Goal: Information Seeking & Learning: Learn about a topic

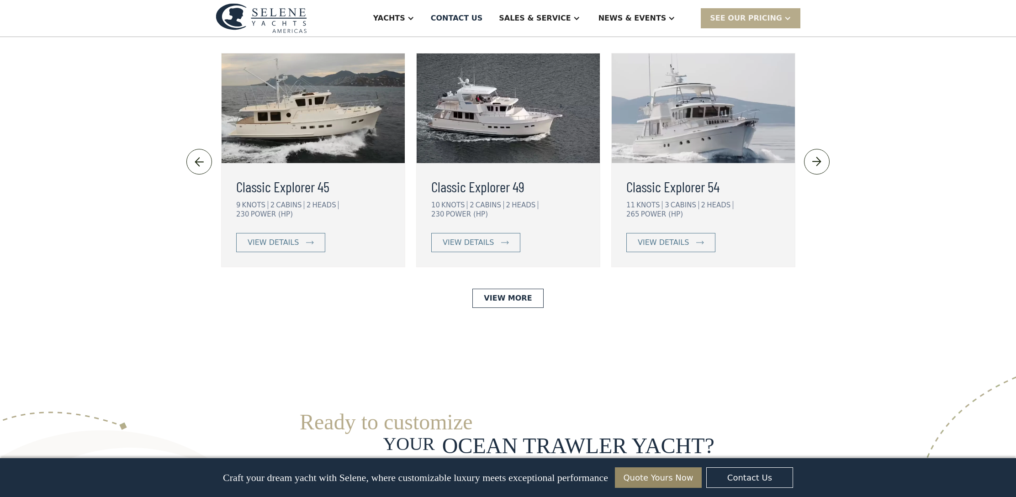
scroll to position [2022, 0]
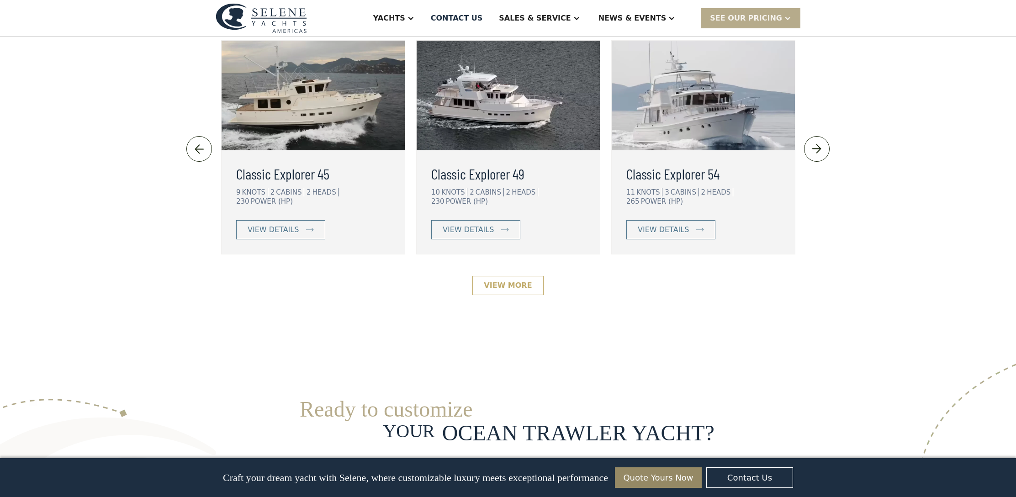
click at [503, 276] on link "View More" at bounding box center [508, 285] width 71 height 19
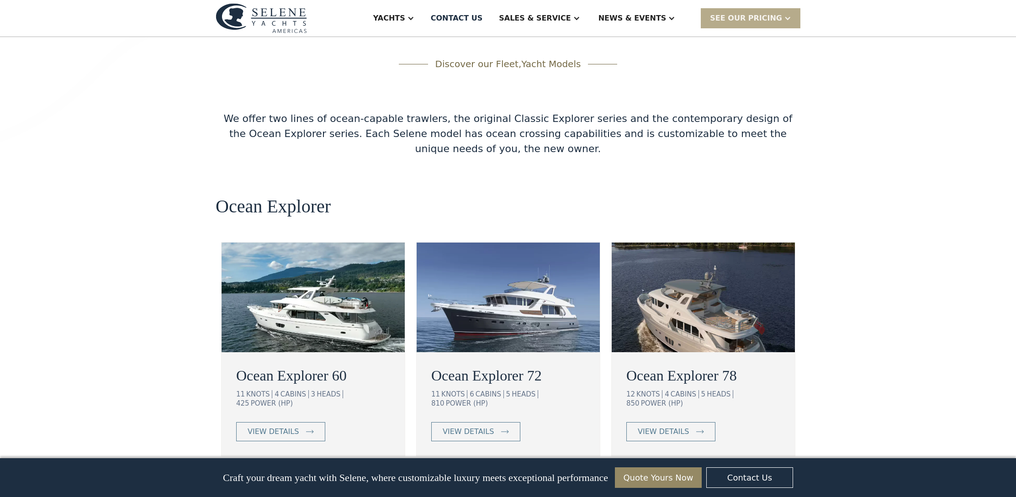
scroll to position [1486, 0]
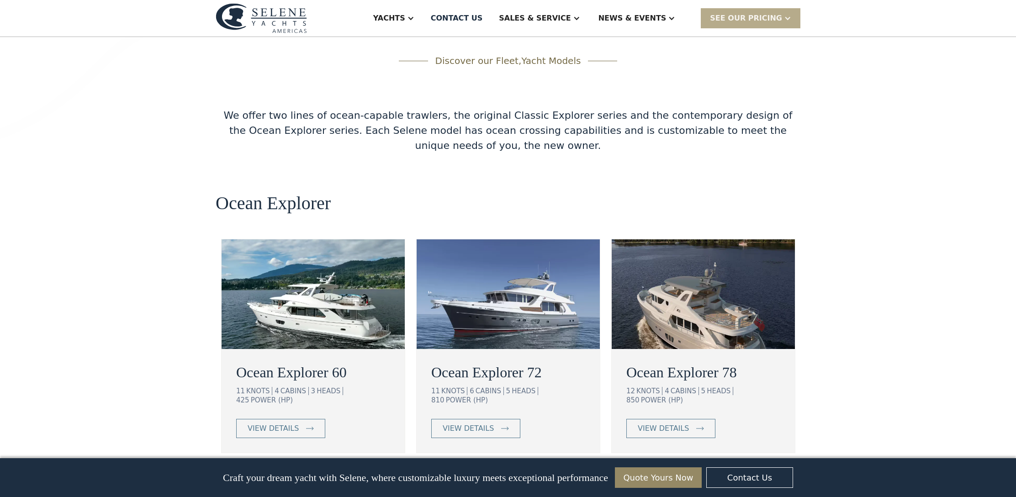
click at [314, 254] on img at bounding box center [313, 294] width 183 height 110
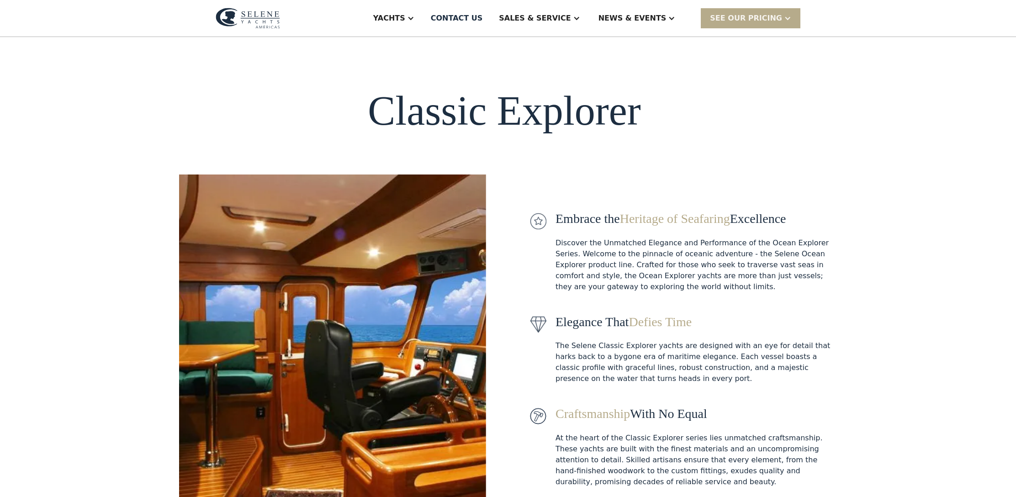
scroll to position [0, 0]
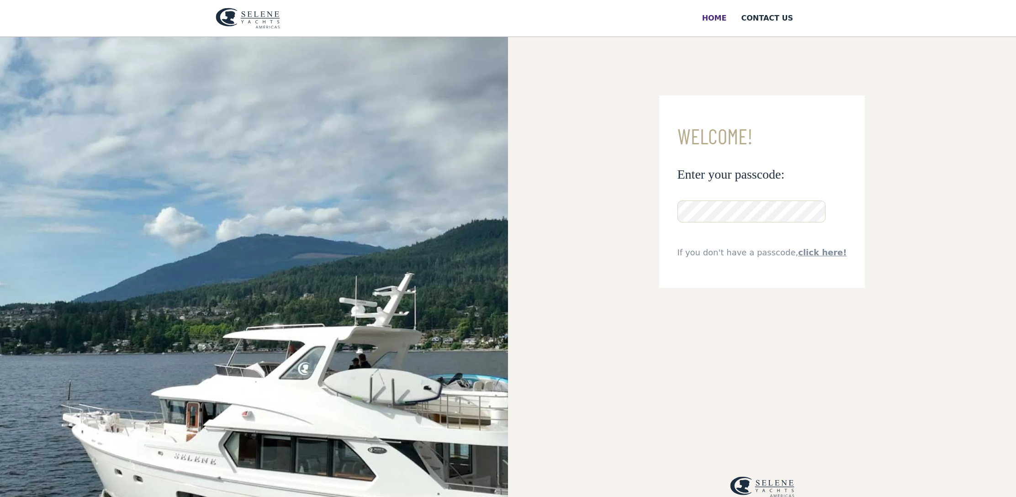
click at [715, 14] on div "Home" at bounding box center [714, 18] width 25 height 11
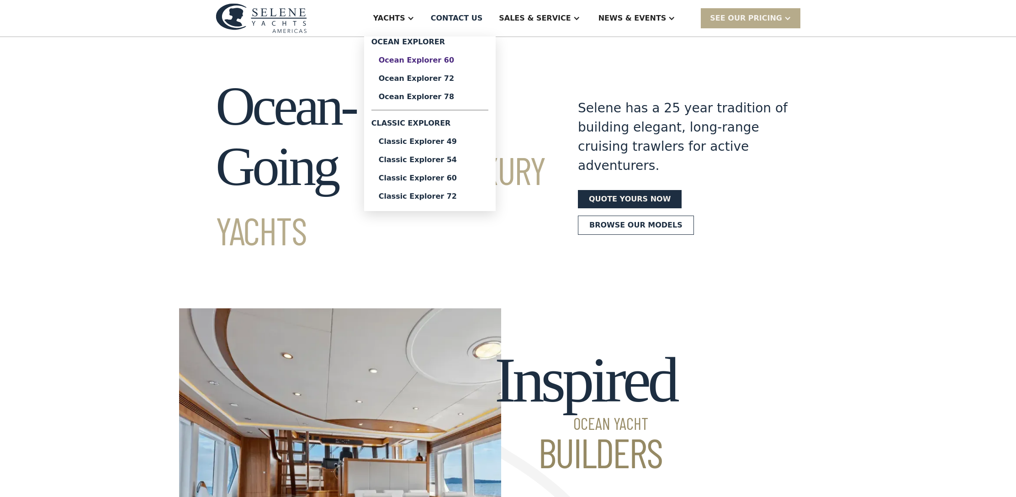
click at [449, 62] on div "Ocean Explorer 60" at bounding box center [430, 60] width 102 height 7
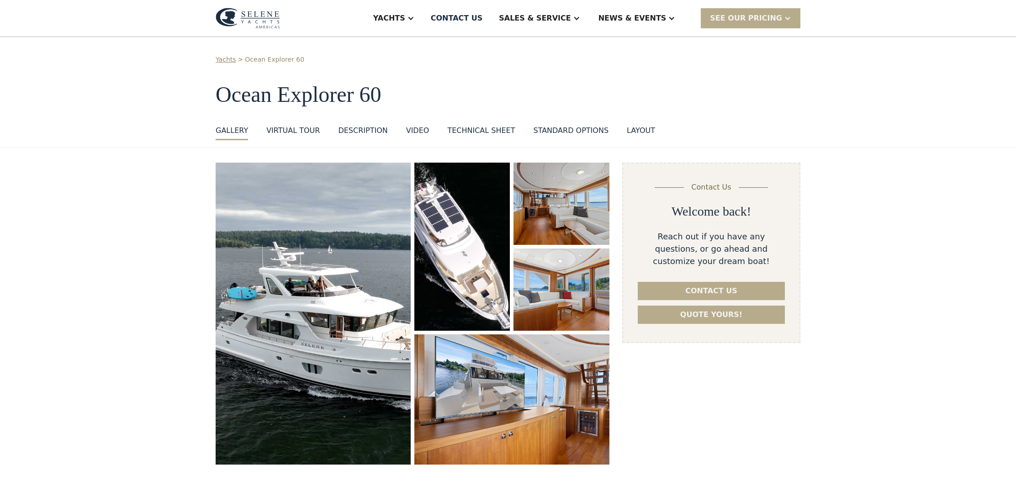
click at [412, 132] on div "VIDEO" at bounding box center [417, 130] width 23 height 11
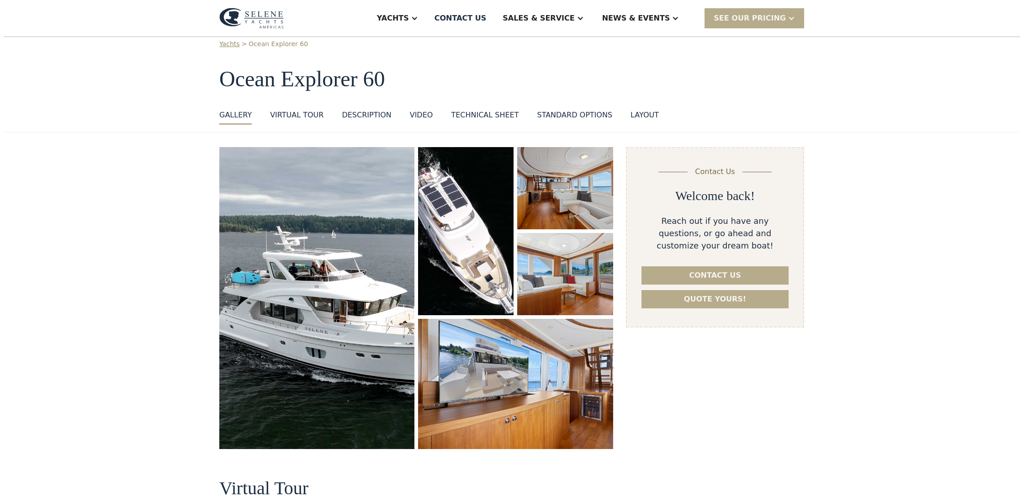
scroll to position [16, 0]
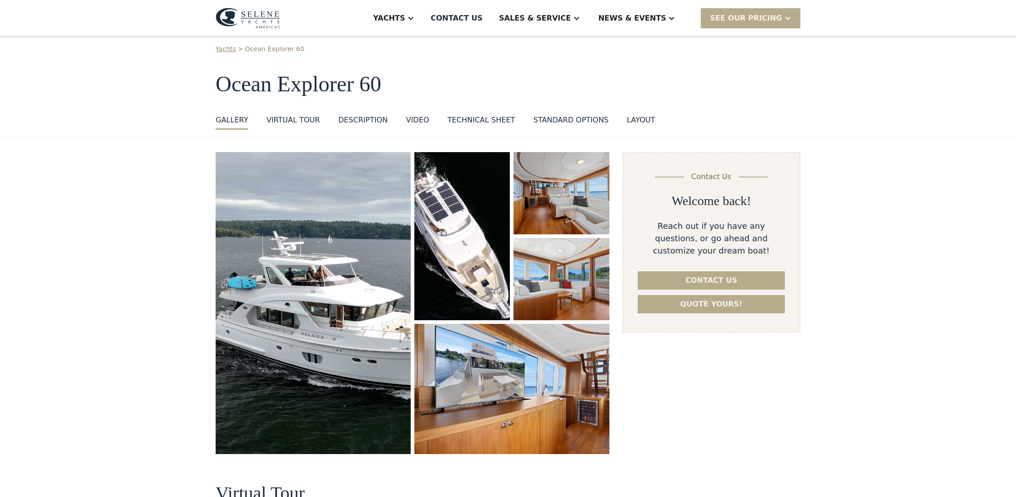
click at [307, 230] on img "open lightbox" at bounding box center [313, 303] width 195 height 302
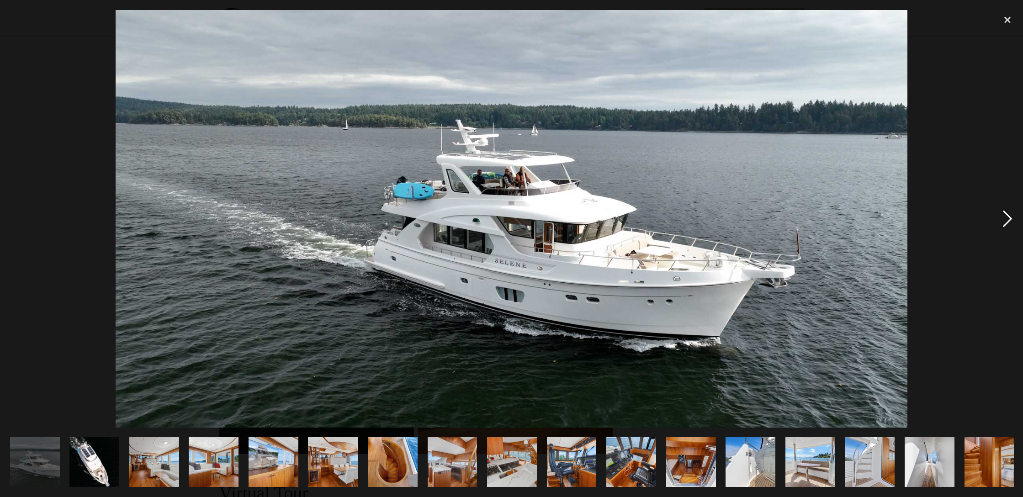
click at [1009, 221] on div "next image" at bounding box center [1007, 219] width 31 height 418
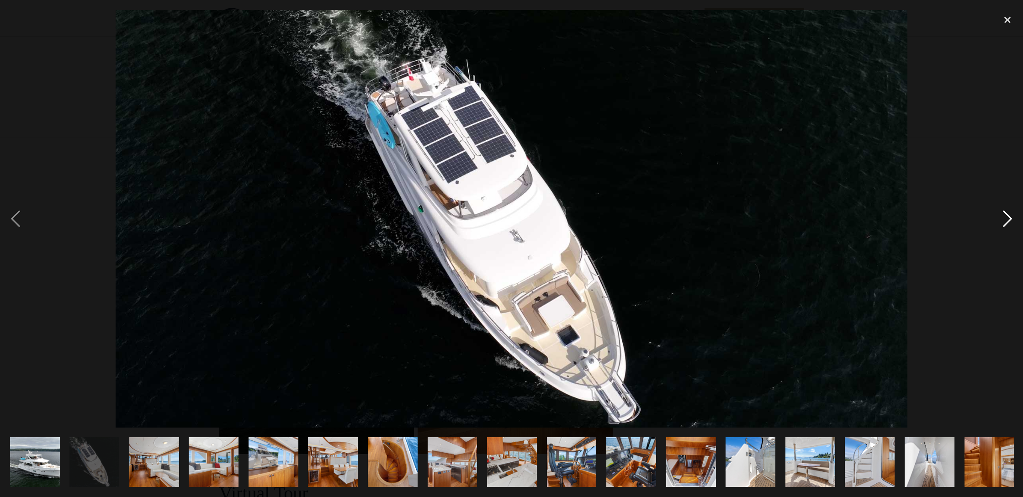
click at [1009, 221] on div "next image" at bounding box center [1007, 219] width 31 height 418
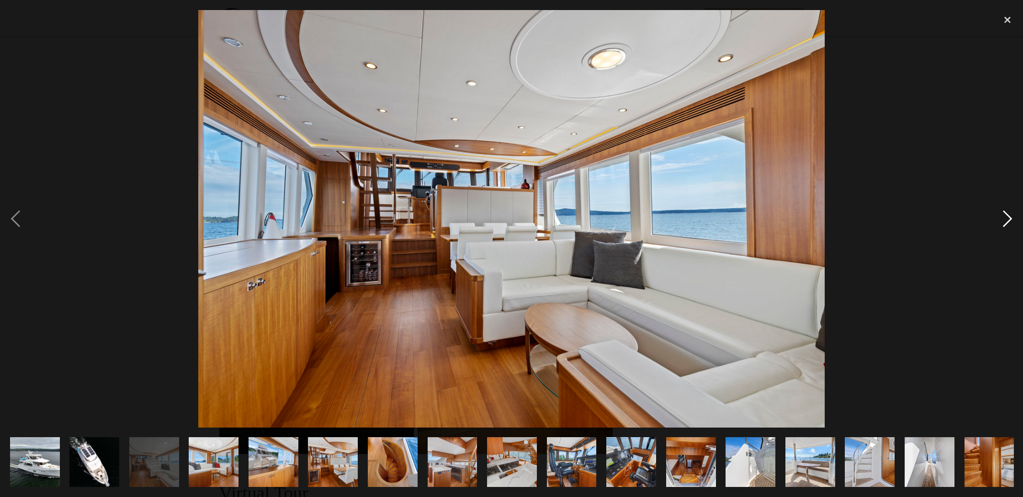
click at [1009, 221] on div "next image" at bounding box center [1007, 219] width 31 height 418
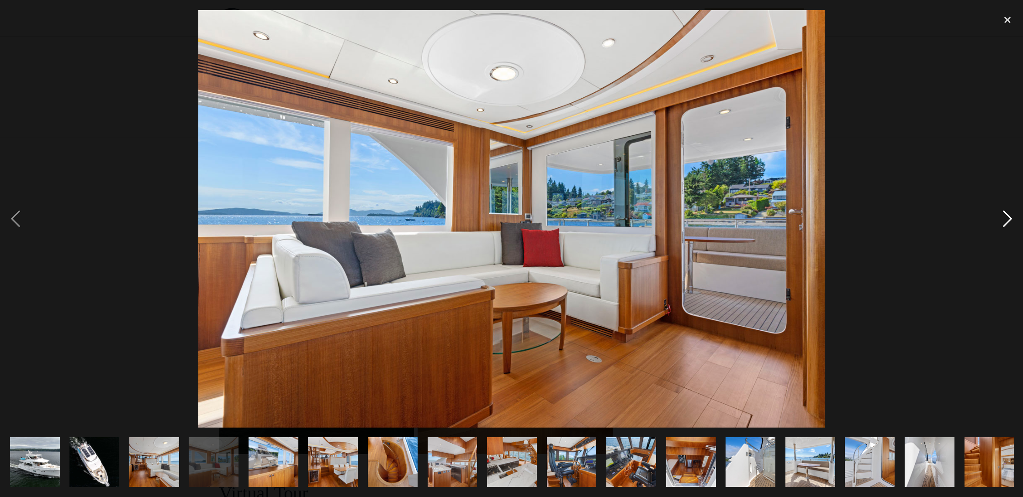
click at [1009, 221] on div "next image" at bounding box center [1007, 219] width 31 height 418
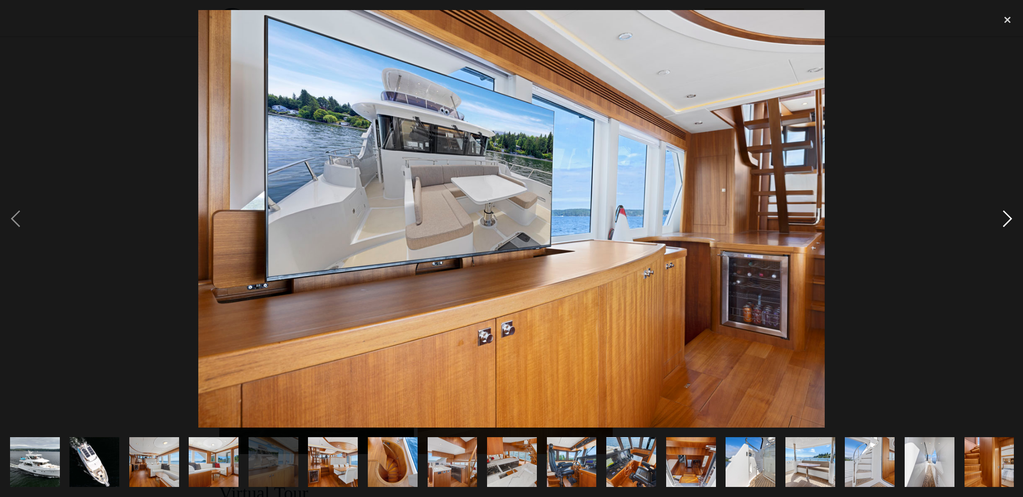
click at [1009, 221] on div "next image" at bounding box center [1007, 219] width 31 height 418
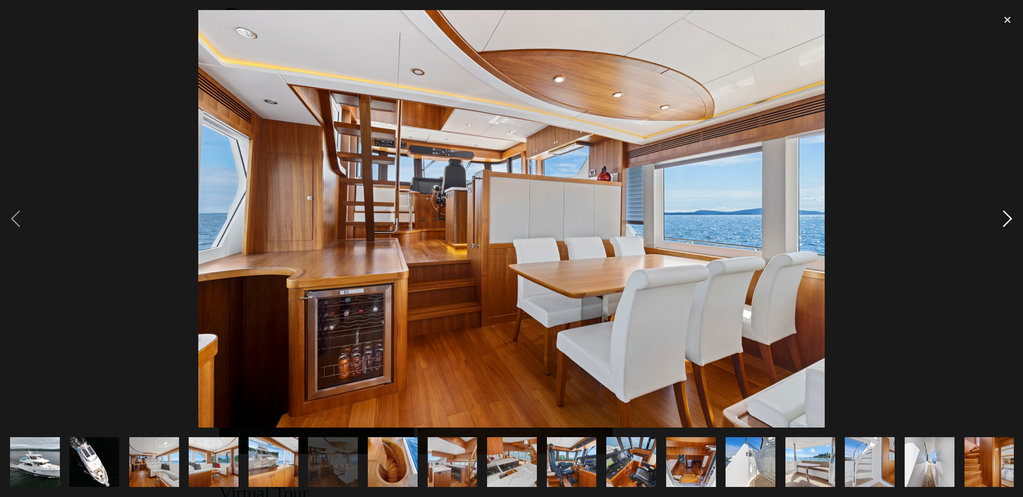
click at [1009, 221] on div "next image" at bounding box center [1007, 219] width 31 height 418
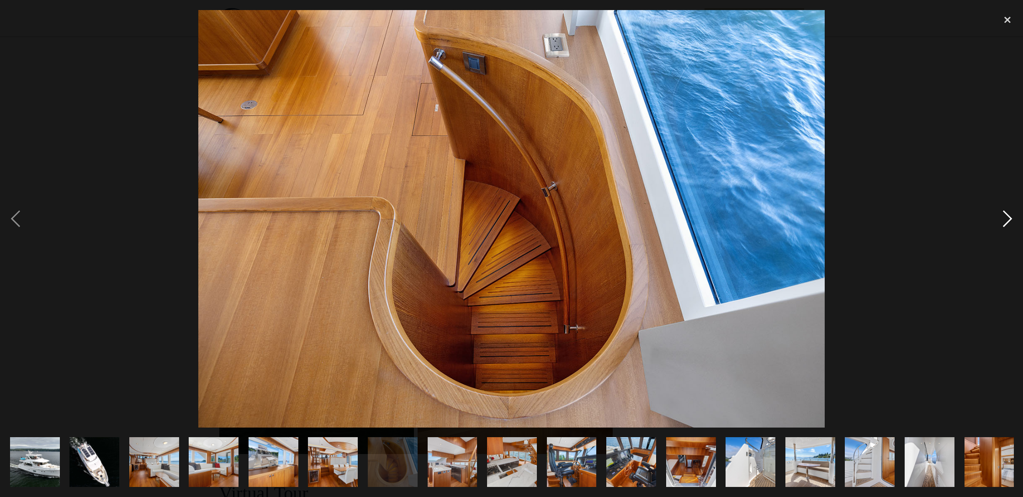
click at [1009, 221] on div "next image" at bounding box center [1007, 219] width 31 height 418
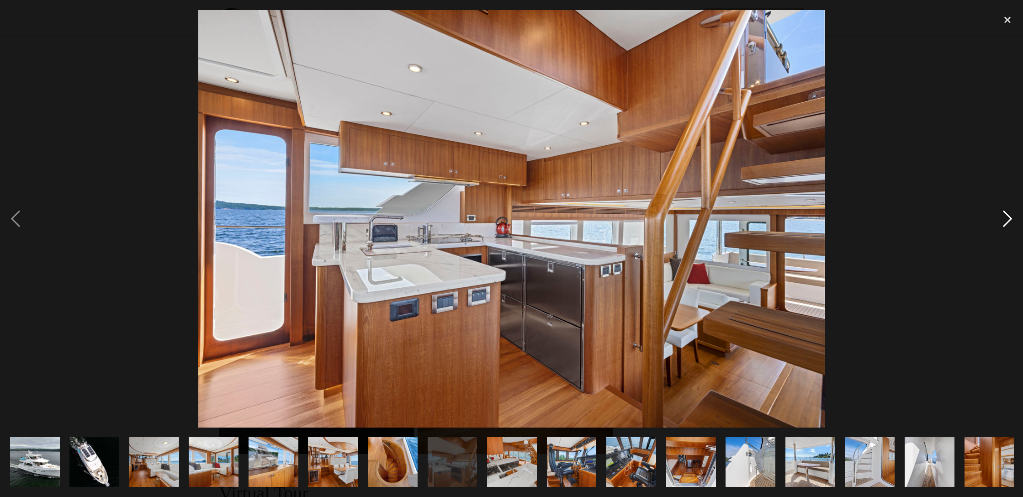
click at [1009, 221] on div "next image" at bounding box center [1007, 219] width 31 height 418
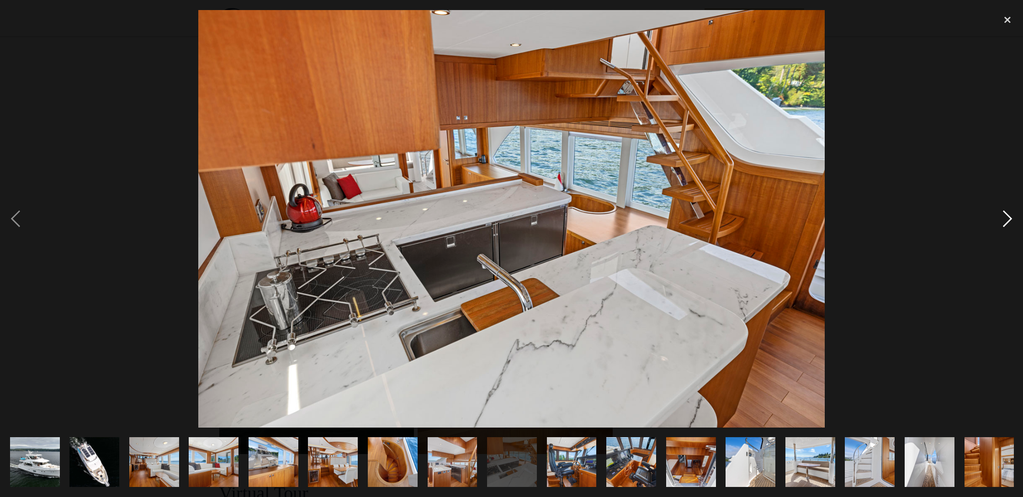
click at [1009, 221] on div "next image" at bounding box center [1007, 219] width 31 height 418
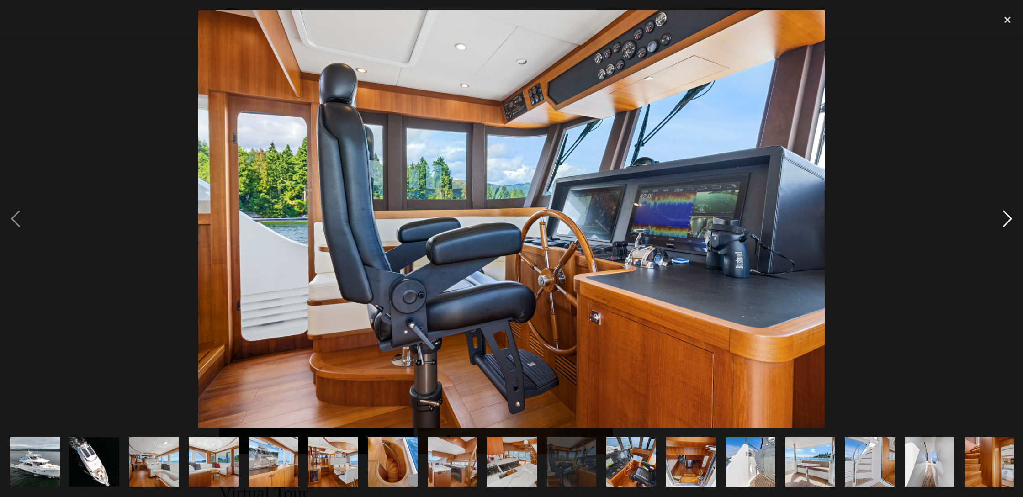
click at [1009, 221] on div "next image" at bounding box center [1007, 219] width 31 height 418
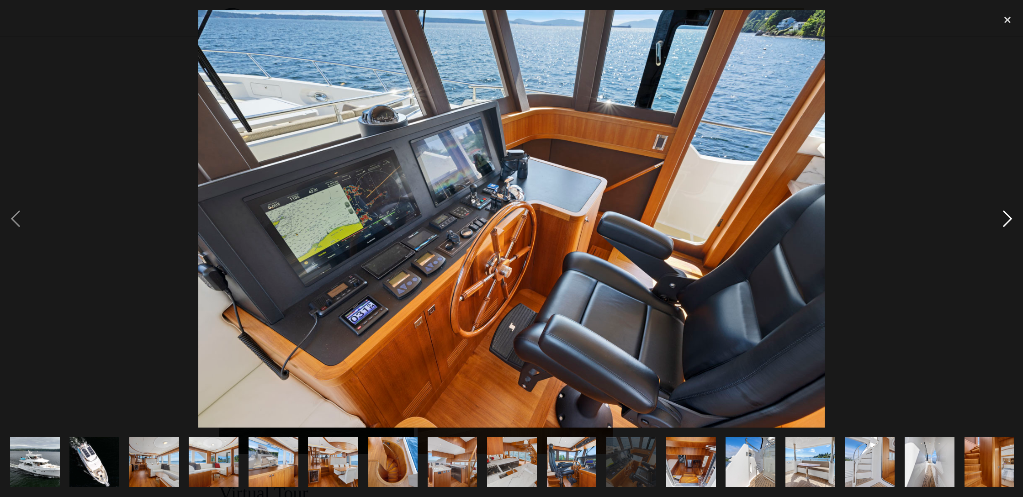
click at [1009, 221] on div "next image" at bounding box center [1007, 219] width 31 height 418
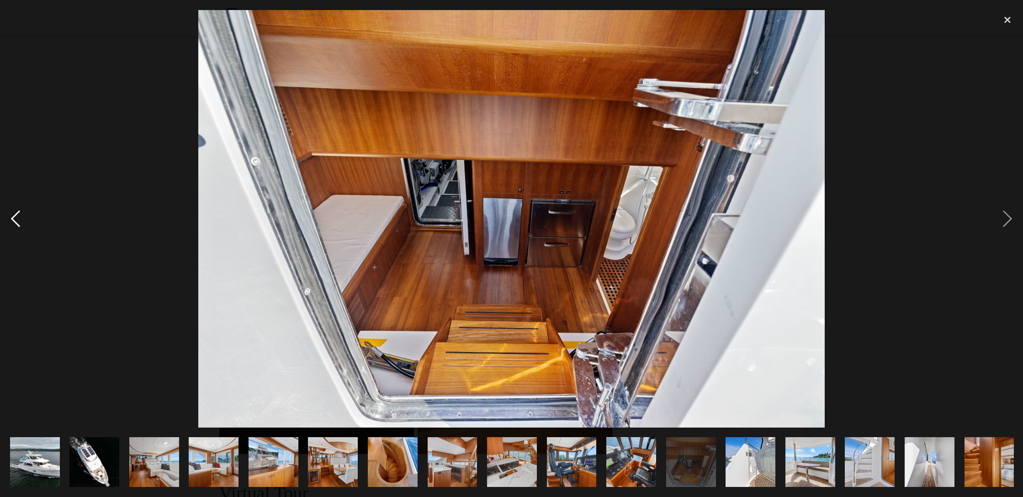
click at [16, 225] on div "previous image" at bounding box center [15, 219] width 31 height 418
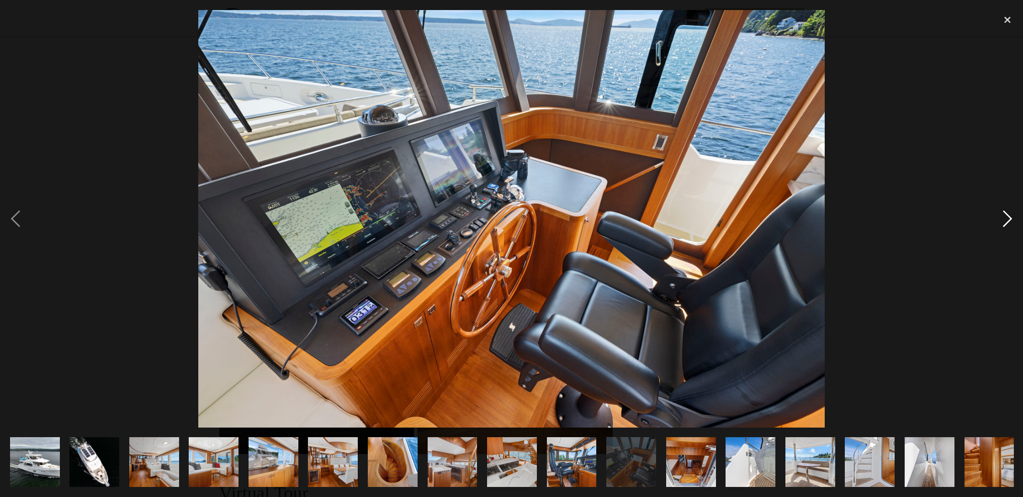
click at [1010, 221] on div "next image" at bounding box center [1007, 219] width 31 height 418
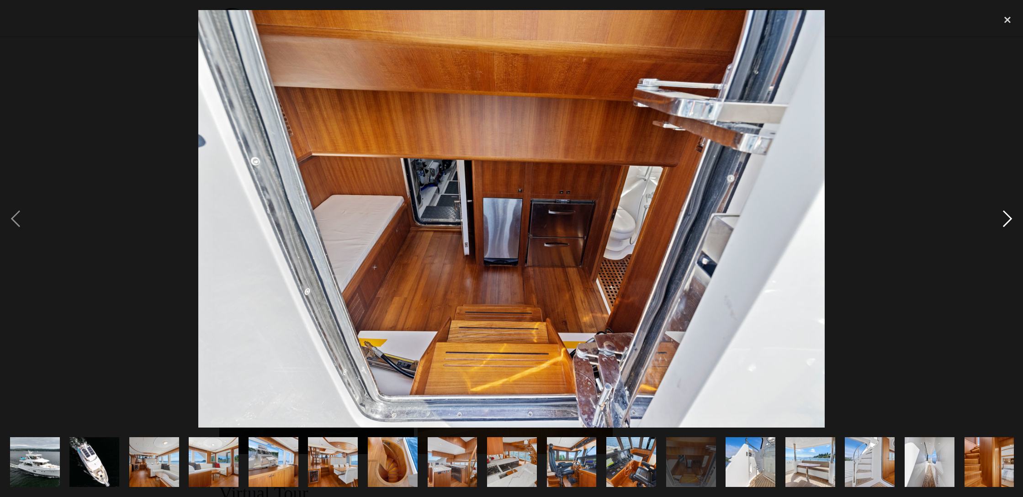
click at [1010, 221] on div "next image" at bounding box center [1007, 219] width 31 height 418
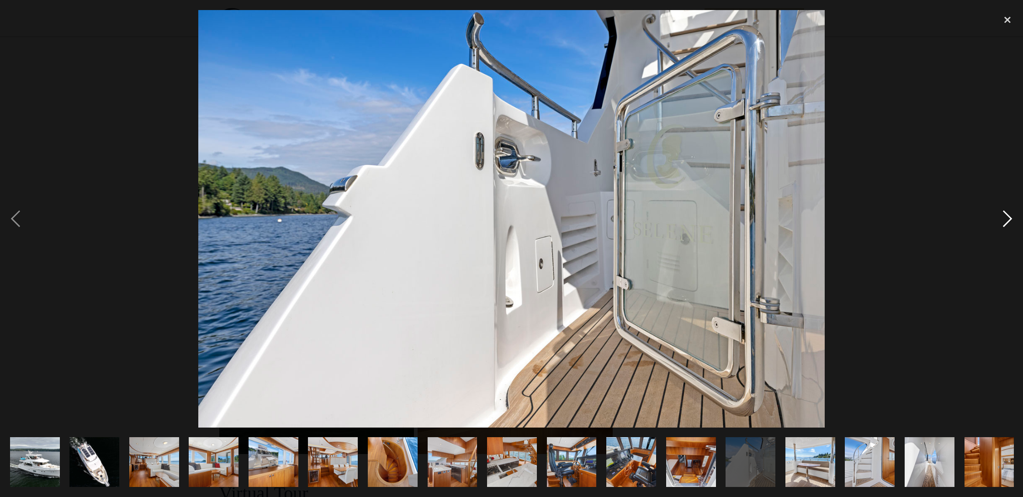
click at [1010, 221] on div "next image" at bounding box center [1007, 219] width 31 height 418
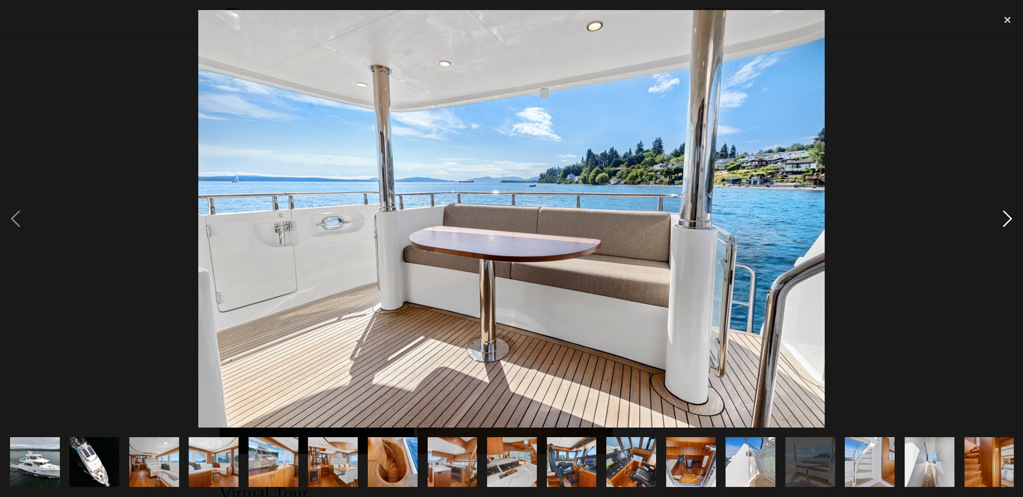
click at [1010, 221] on div "next image" at bounding box center [1007, 219] width 31 height 418
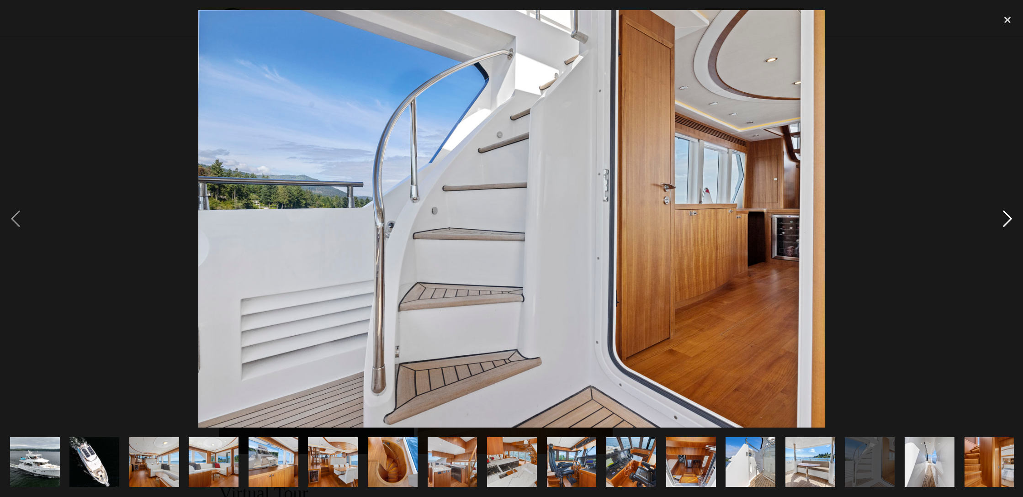
click at [1010, 221] on div "next image" at bounding box center [1007, 219] width 31 height 418
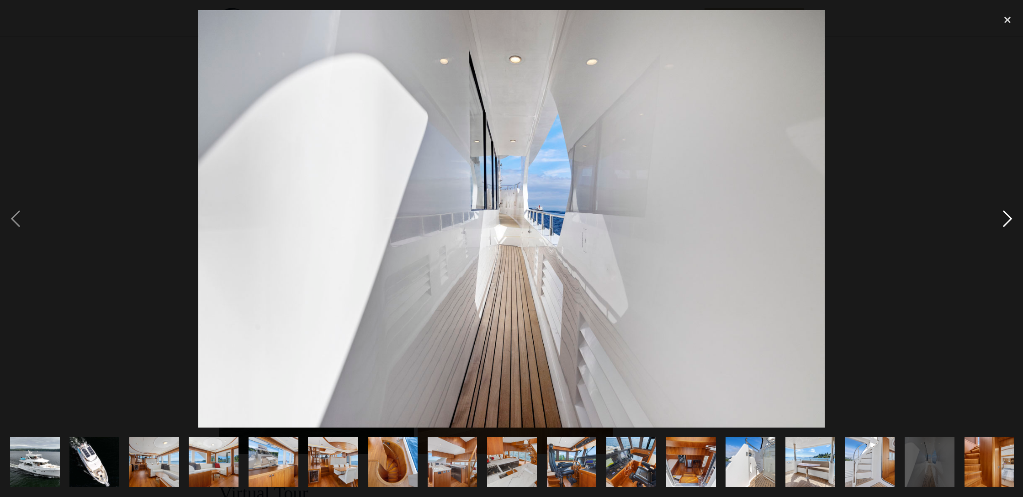
click at [1010, 221] on div "next image" at bounding box center [1007, 219] width 31 height 418
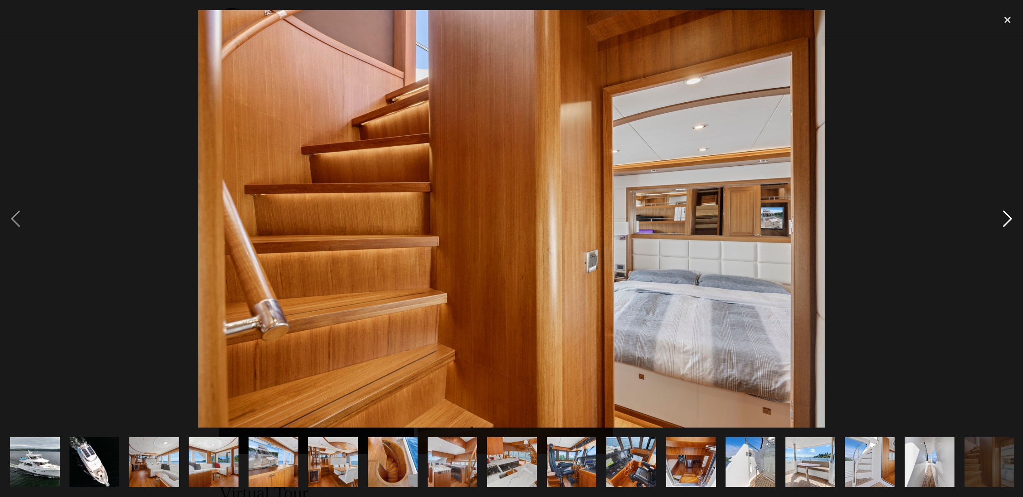
click at [1010, 221] on div "next image" at bounding box center [1007, 219] width 31 height 418
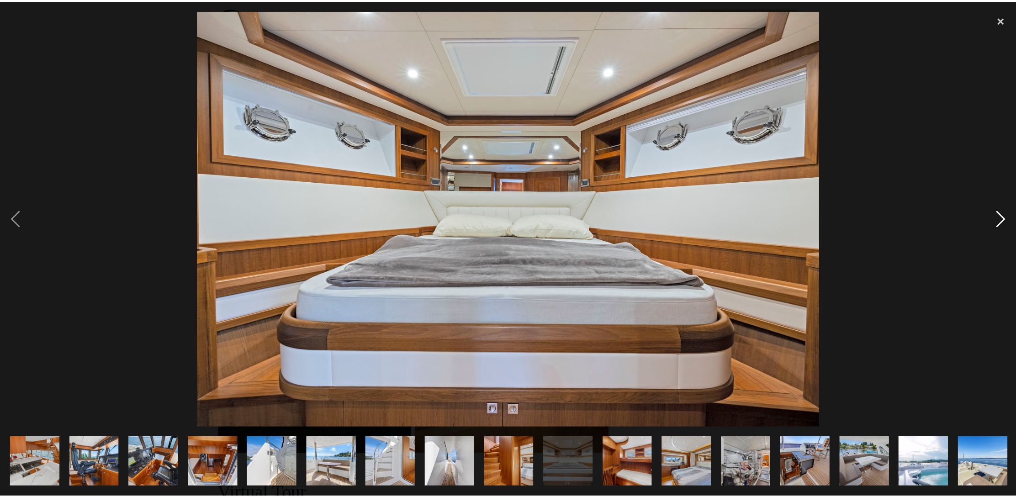
scroll to position [0, 478]
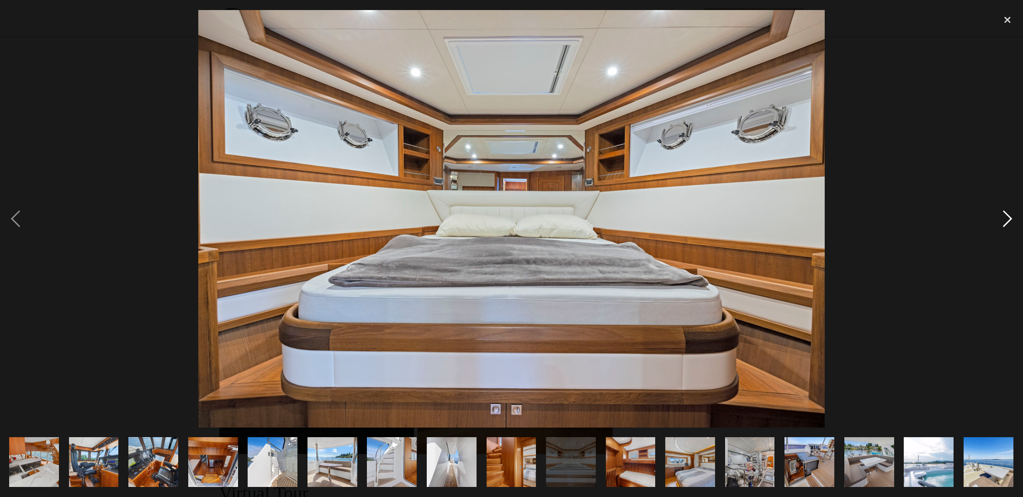
click at [1010, 221] on div "next image" at bounding box center [1007, 219] width 31 height 418
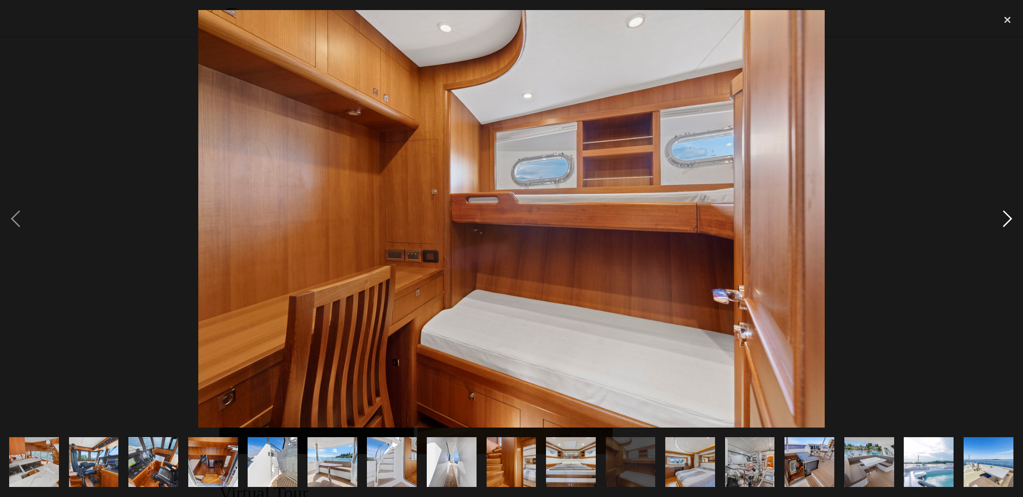
click at [1010, 221] on div "next image" at bounding box center [1007, 219] width 31 height 418
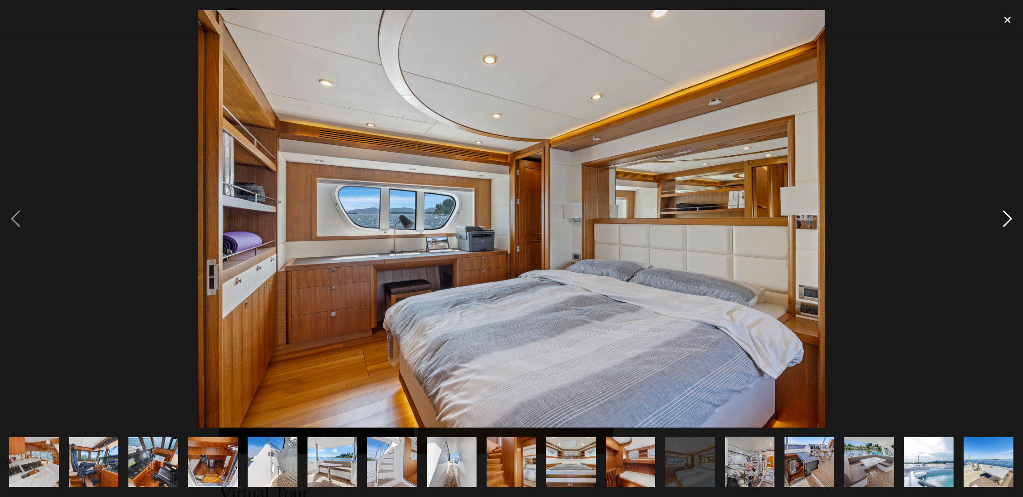
click at [1010, 221] on div "next image" at bounding box center [1007, 219] width 31 height 418
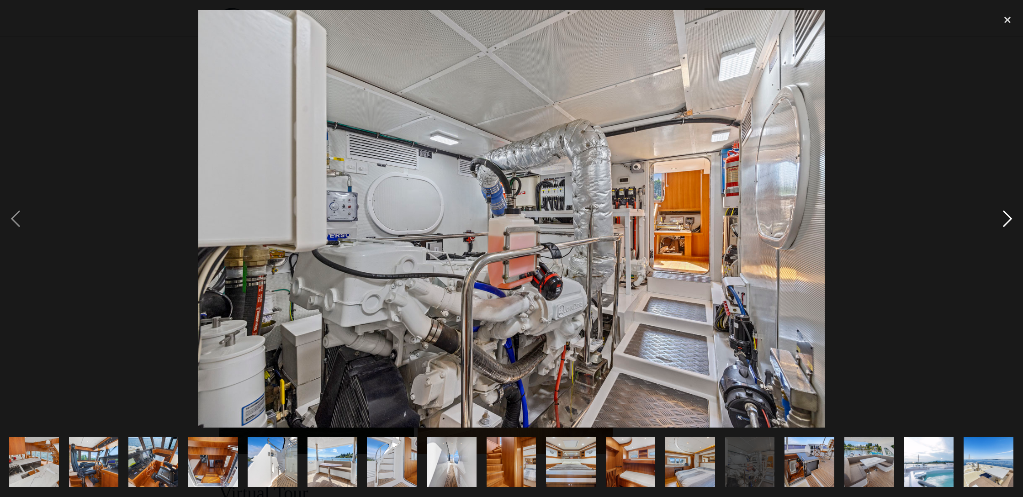
click at [1010, 221] on div "next image" at bounding box center [1007, 219] width 31 height 418
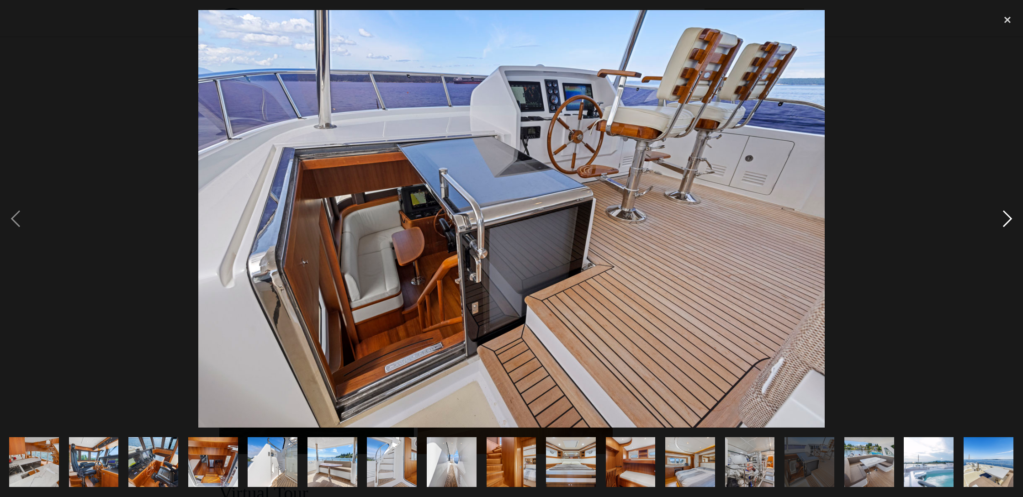
click at [1010, 221] on div "next image" at bounding box center [1007, 219] width 31 height 418
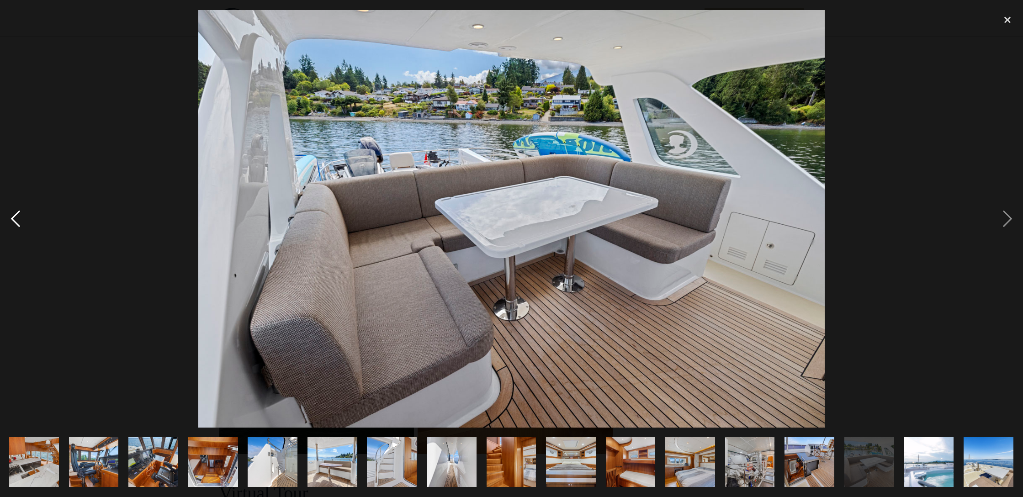
click at [15, 221] on div "previous image" at bounding box center [15, 219] width 31 height 418
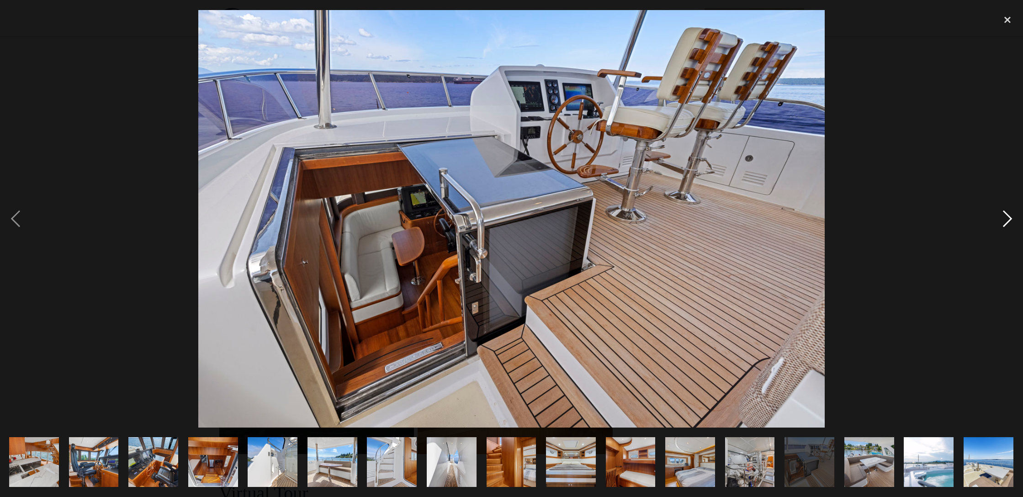
click at [1010, 216] on div "next image" at bounding box center [1007, 219] width 31 height 418
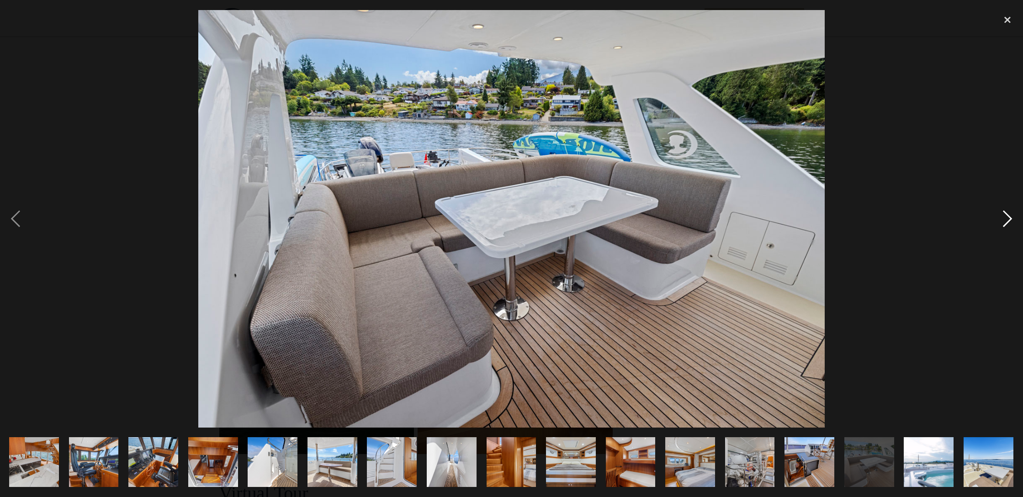
click at [1010, 216] on div "next image" at bounding box center [1007, 219] width 31 height 418
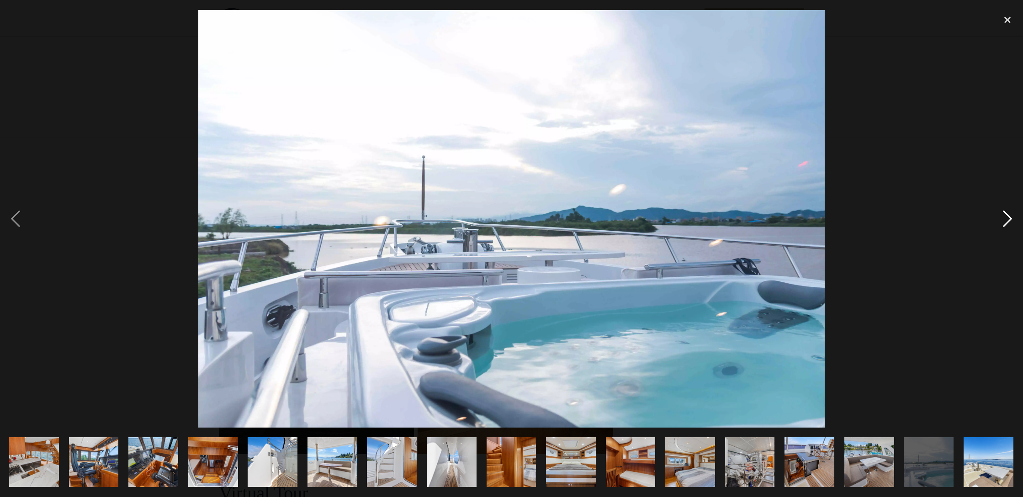
click at [1010, 216] on div "next image" at bounding box center [1007, 219] width 31 height 418
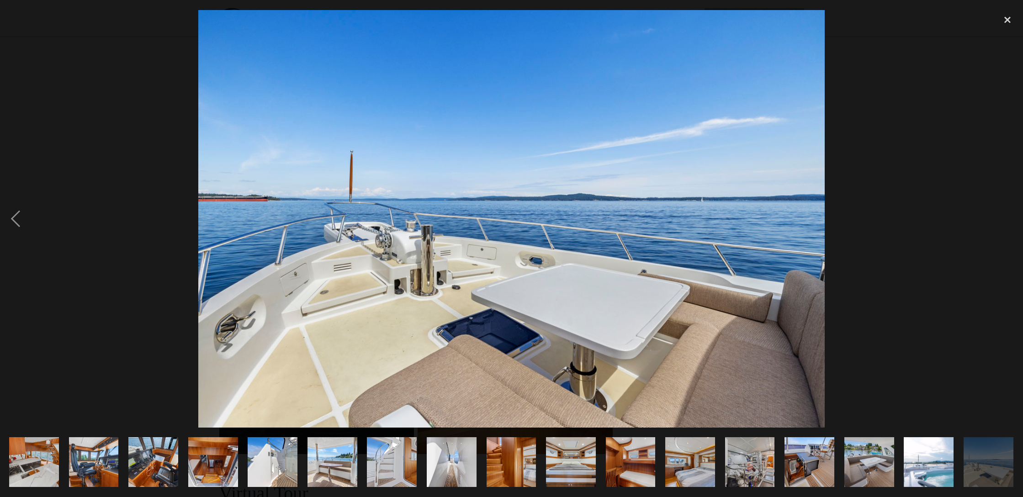
click at [1010, 216] on div "next image" at bounding box center [1007, 219] width 31 height 418
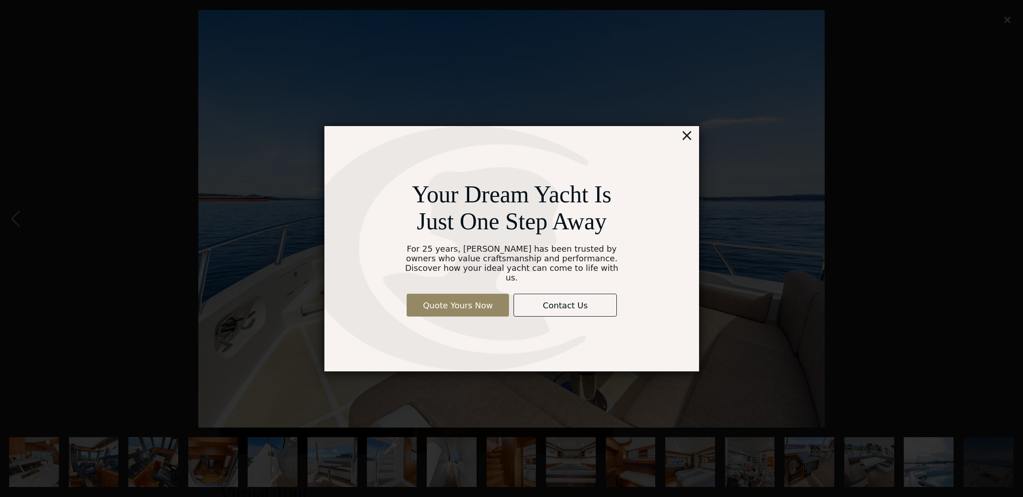
click at [689, 141] on div "×" at bounding box center [686, 135] width 13 height 18
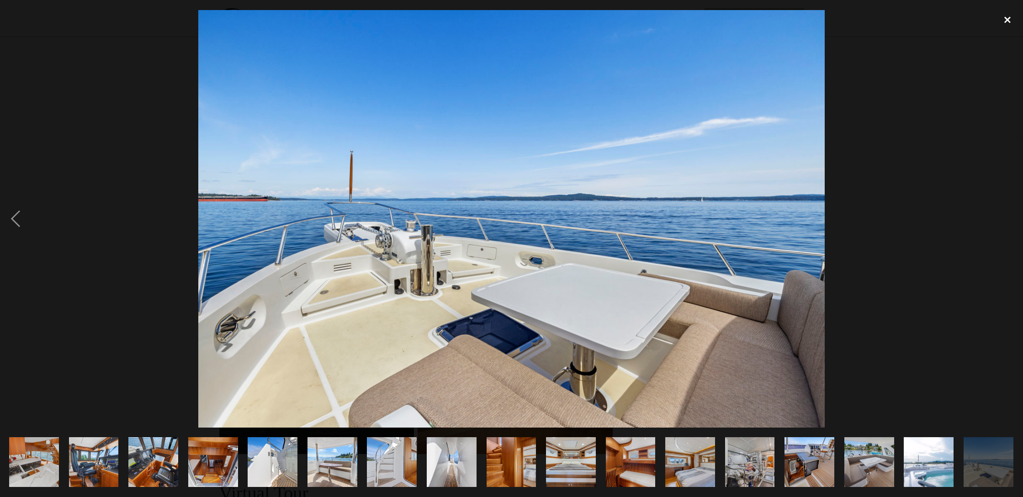
click at [1010, 20] on div "close lightbox" at bounding box center [1007, 20] width 31 height 20
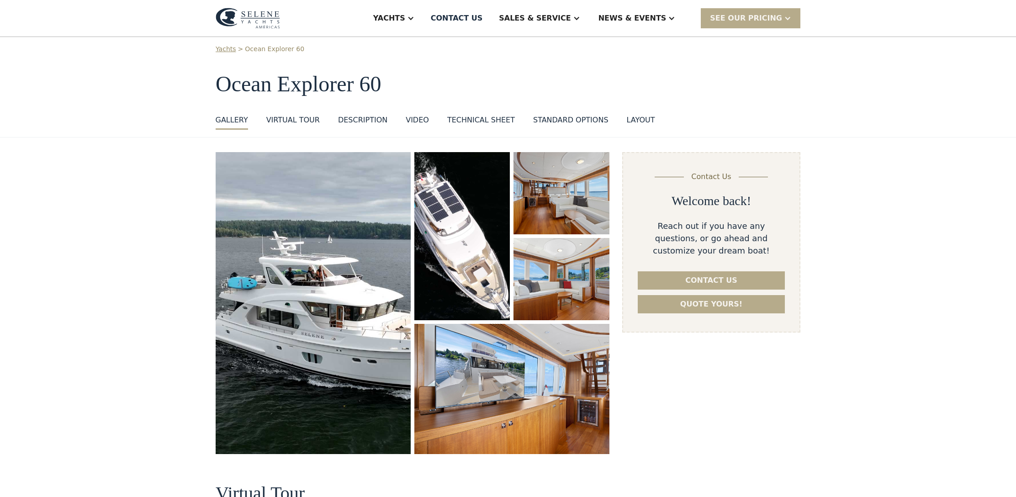
scroll to position [0, 0]
click at [631, 120] on div "layout" at bounding box center [641, 120] width 28 height 11
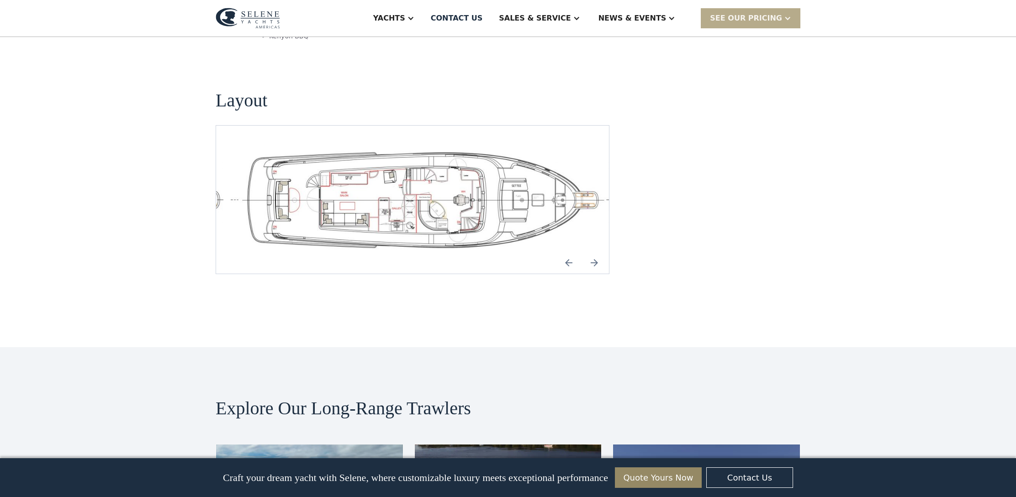
scroll to position [1959, 0]
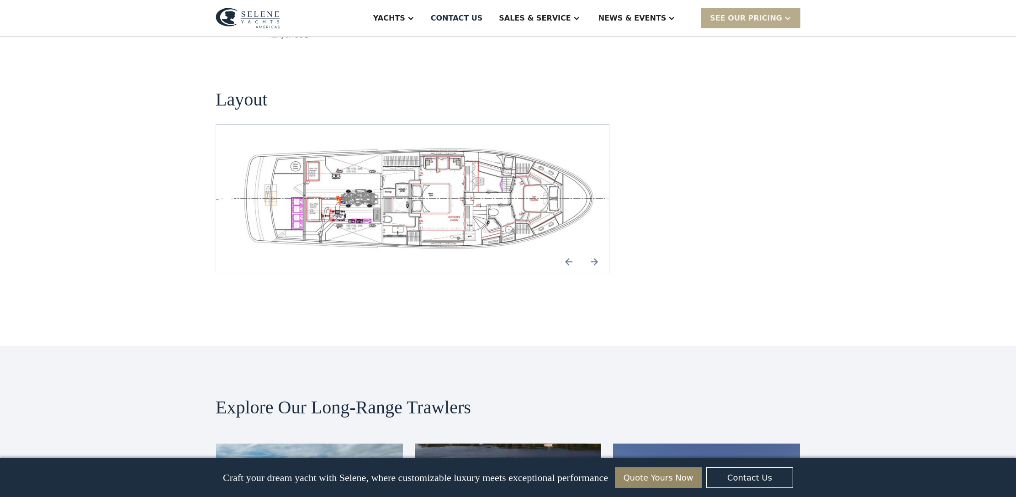
click at [442, 147] on img "open lightbox" at bounding box center [420, 199] width 378 height 104
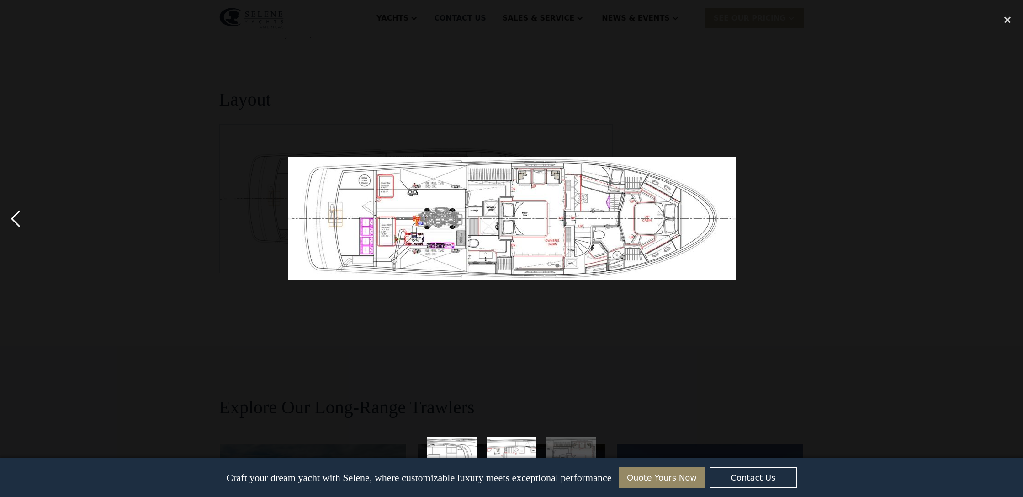
click at [17, 222] on div "previous image" at bounding box center [15, 219] width 31 height 418
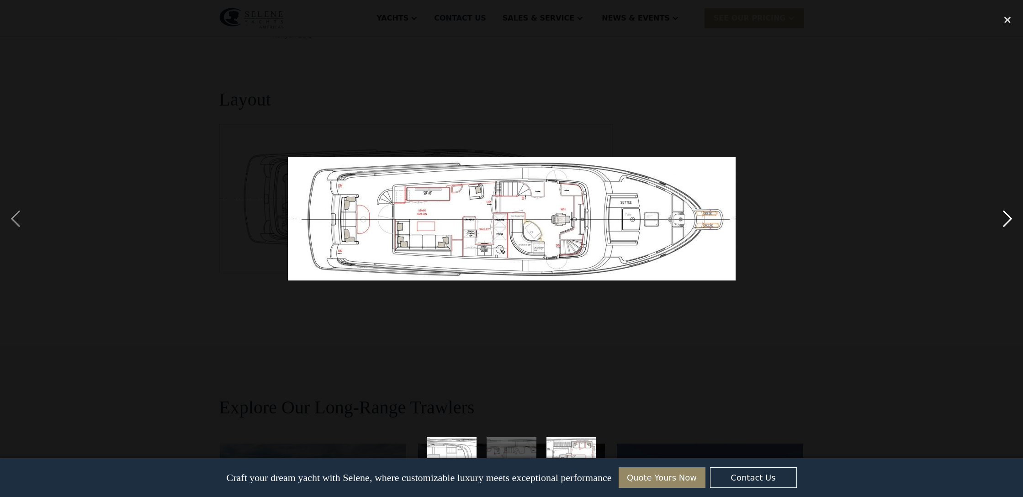
click at [1003, 219] on div "next image" at bounding box center [1007, 219] width 31 height 418
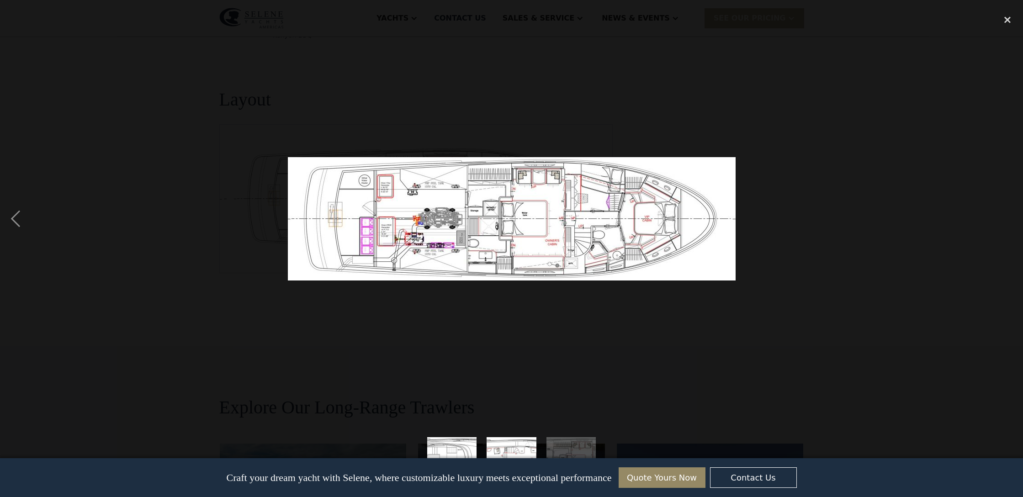
click at [992, 223] on div "next image" at bounding box center [1007, 219] width 31 height 418
click at [1010, 19] on div "close lightbox" at bounding box center [1007, 20] width 31 height 20
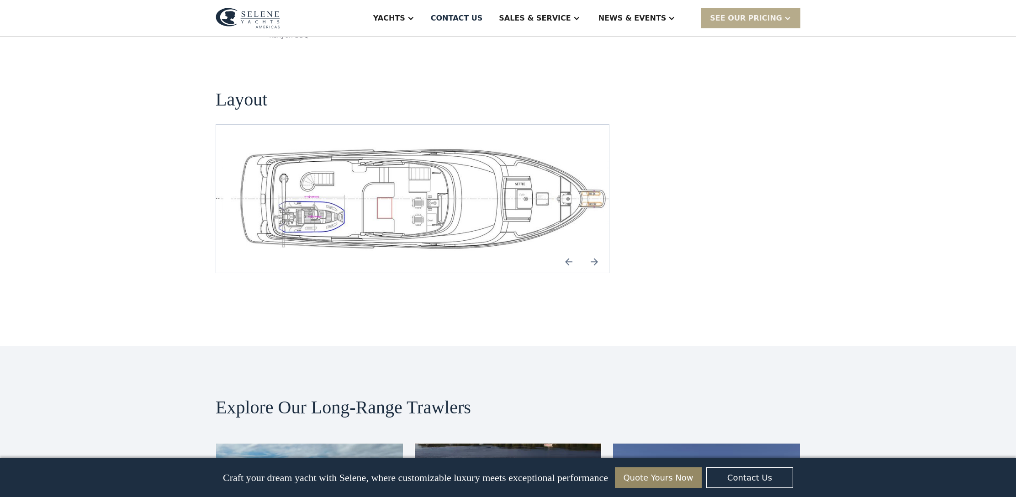
click at [595, 251] on img "Next slide" at bounding box center [595, 262] width 22 height 22
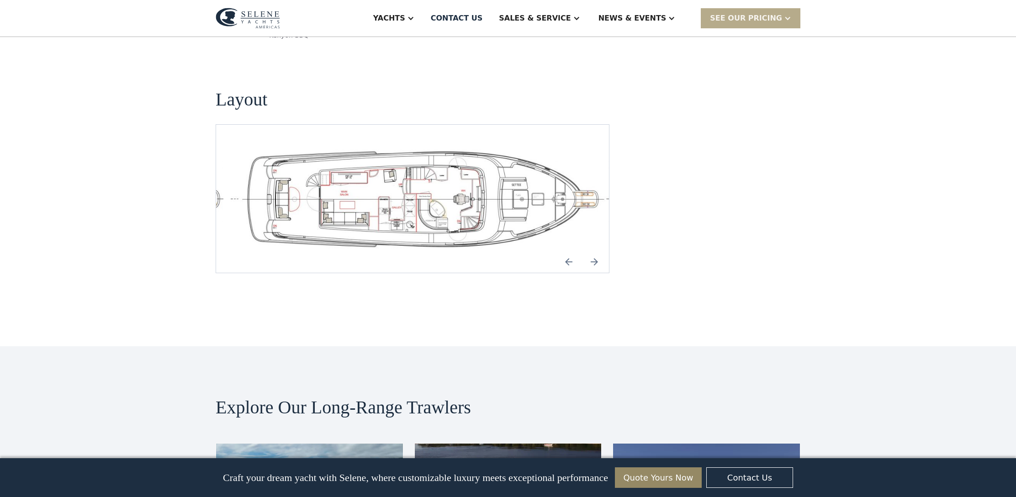
click at [595, 251] on img "Next slide" at bounding box center [595, 262] width 22 height 22
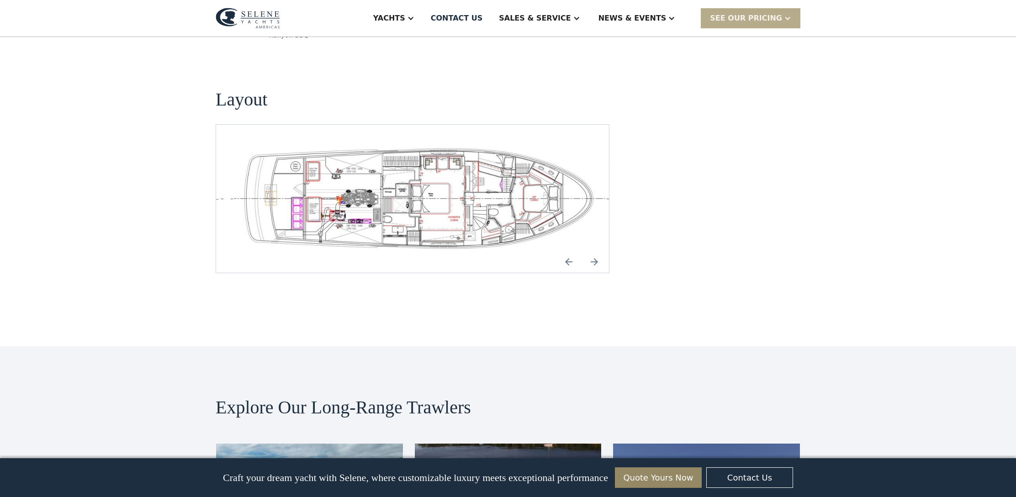
click at [595, 251] on img "Next slide" at bounding box center [595, 262] width 22 height 22
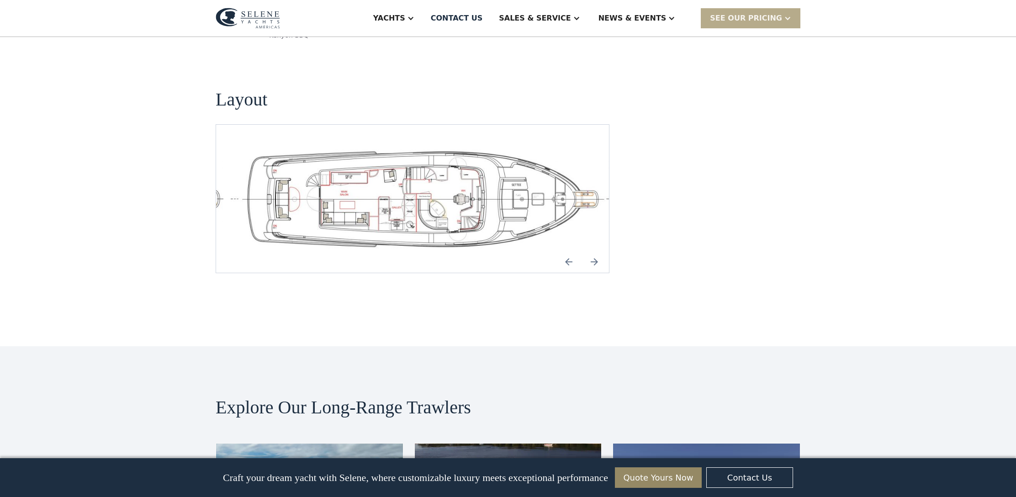
click at [567, 251] on img "Previous slide" at bounding box center [569, 262] width 22 height 22
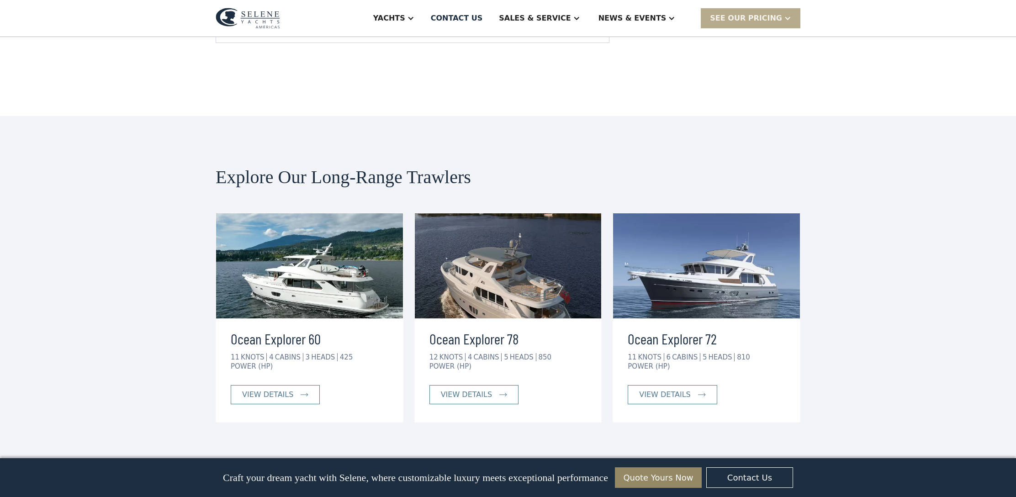
scroll to position [2190, 0]
click at [320, 222] on img at bounding box center [309, 265] width 187 height 105
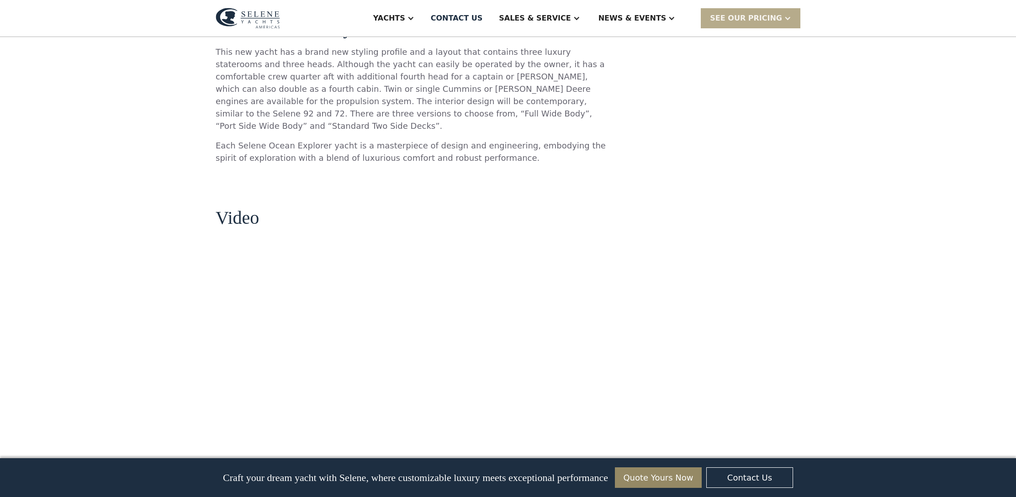
scroll to position [954, 0]
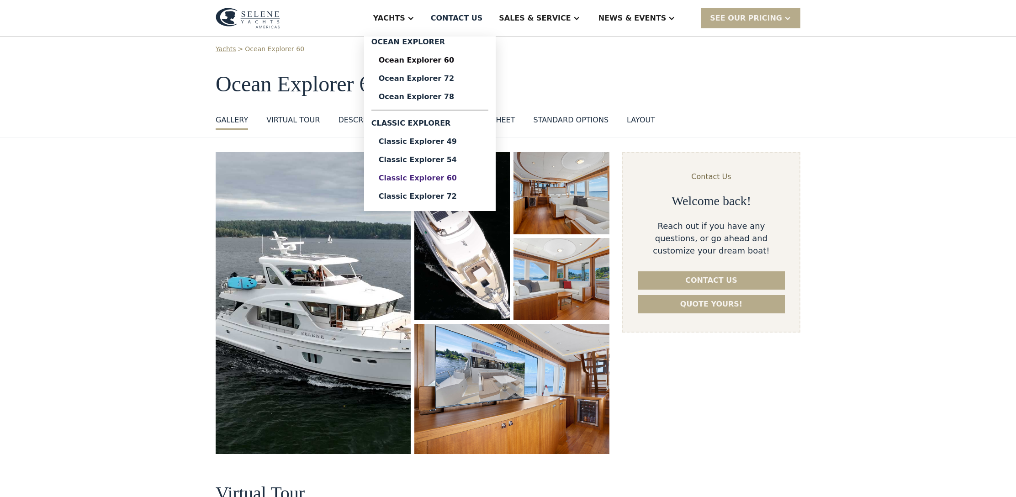
click at [428, 175] on div "Classic Explorer 60" at bounding box center [430, 178] width 102 height 7
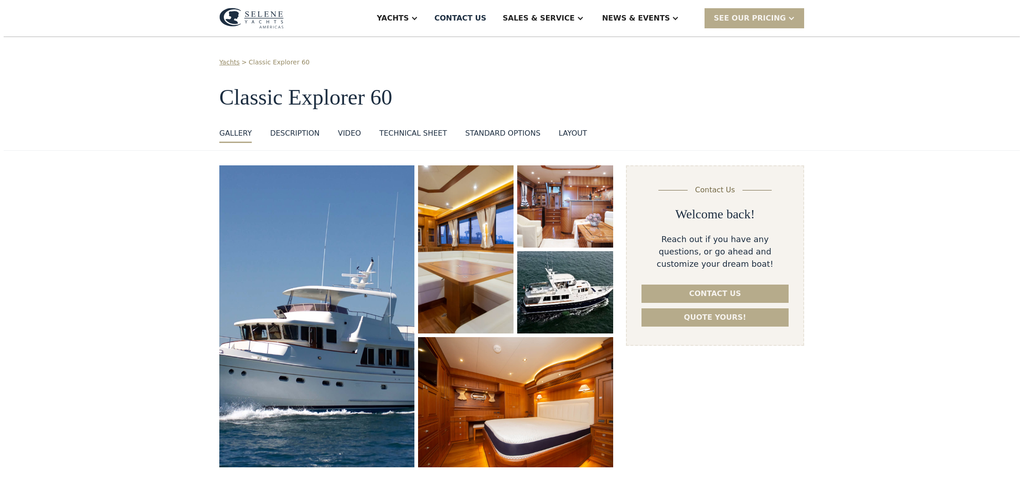
scroll to position [8, 0]
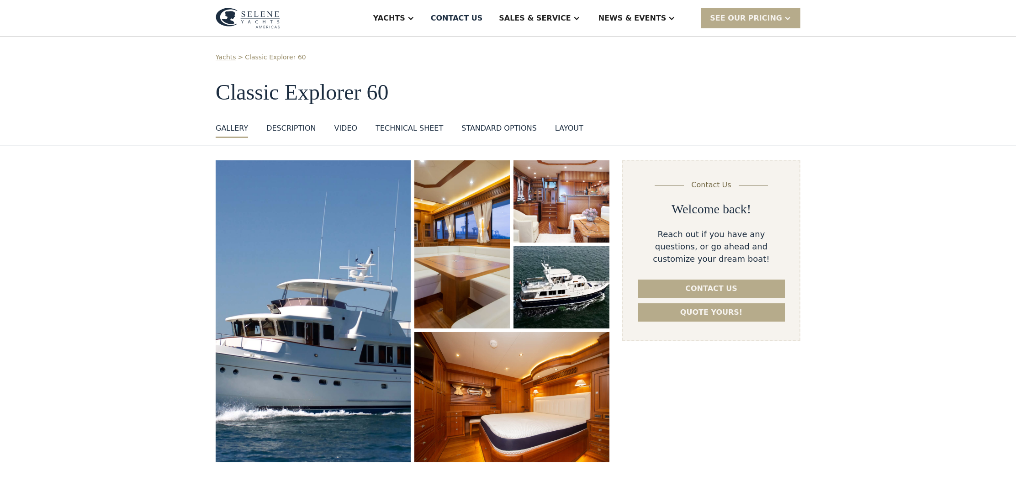
click at [396, 187] on img "open lightbox" at bounding box center [313, 311] width 207 height 320
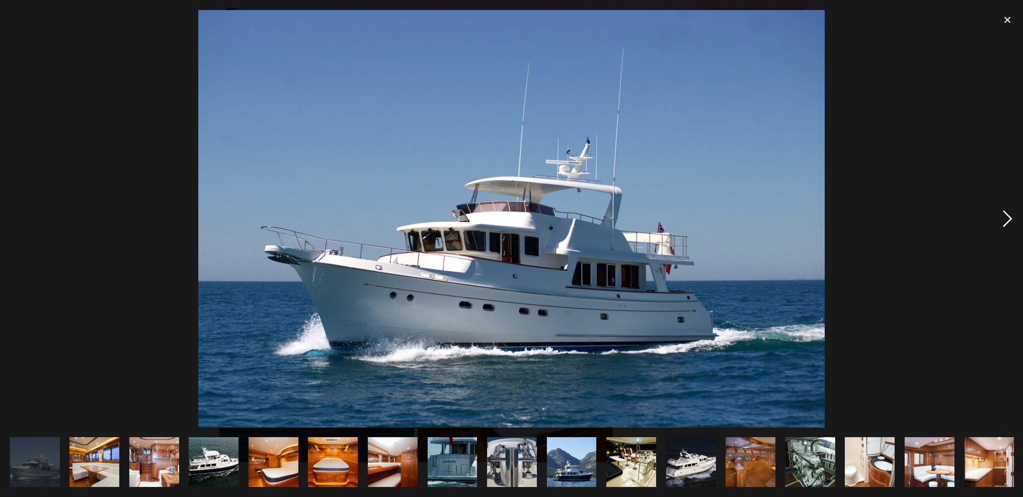
click at [1008, 216] on div "next image" at bounding box center [1007, 219] width 31 height 418
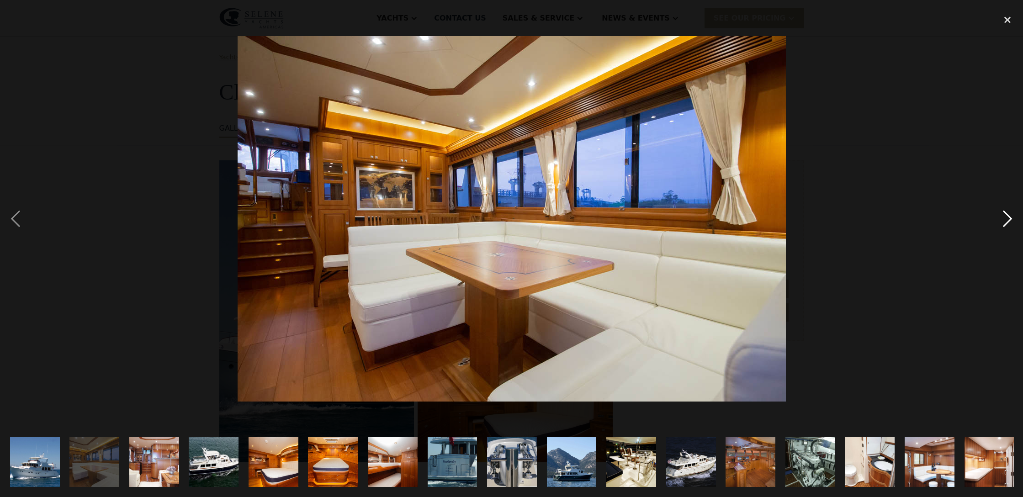
click at [1008, 216] on div "next image" at bounding box center [1007, 219] width 31 height 418
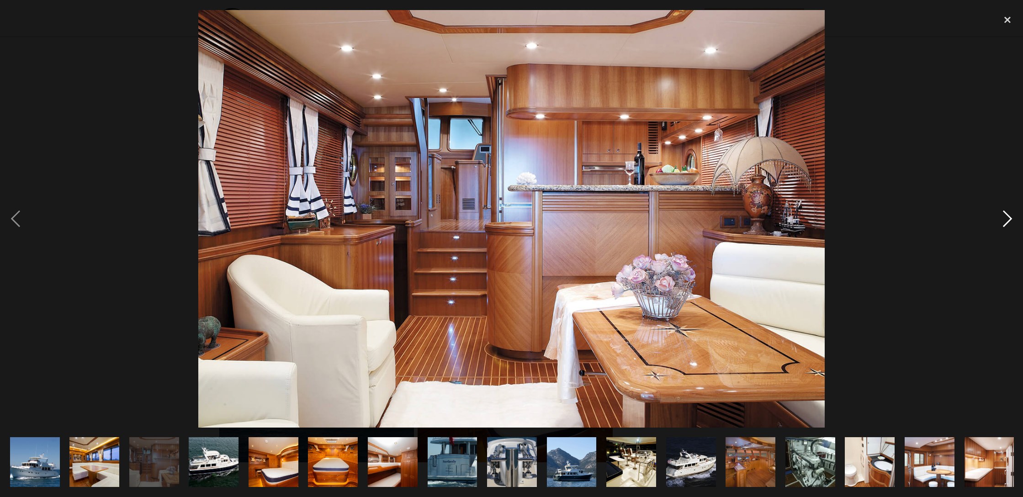
scroll to position [0, 0]
click at [1008, 216] on div "next image" at bounding box center [1007, 219] width 31 height 418
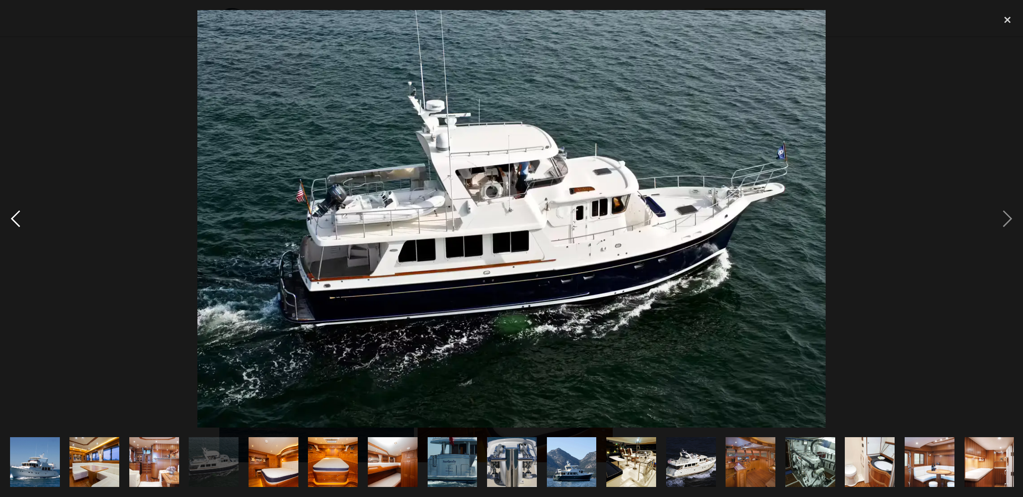
click at [11, 221] on div "previous image" at bounding box center [15, 219] width 31 height 418
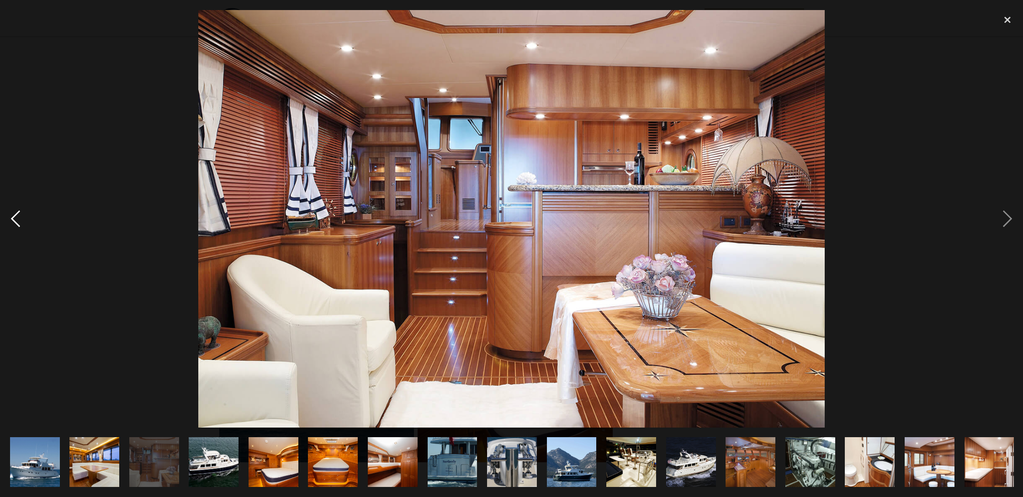
click at [16, 221] on div "previous image" at bounding box center [15, 219] width 31 height 418
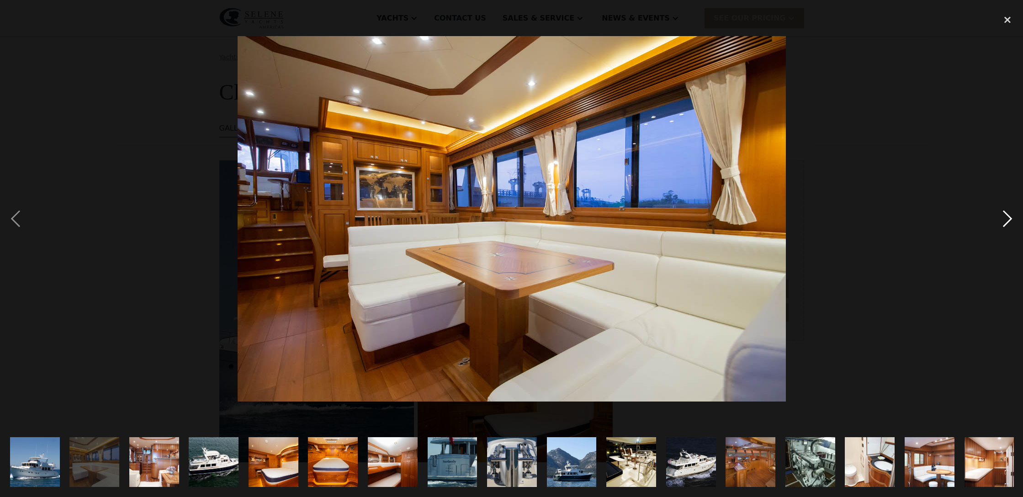
click at [1011, 221] on div "next image" at bounding box center [1007, 219] width 31 height 418
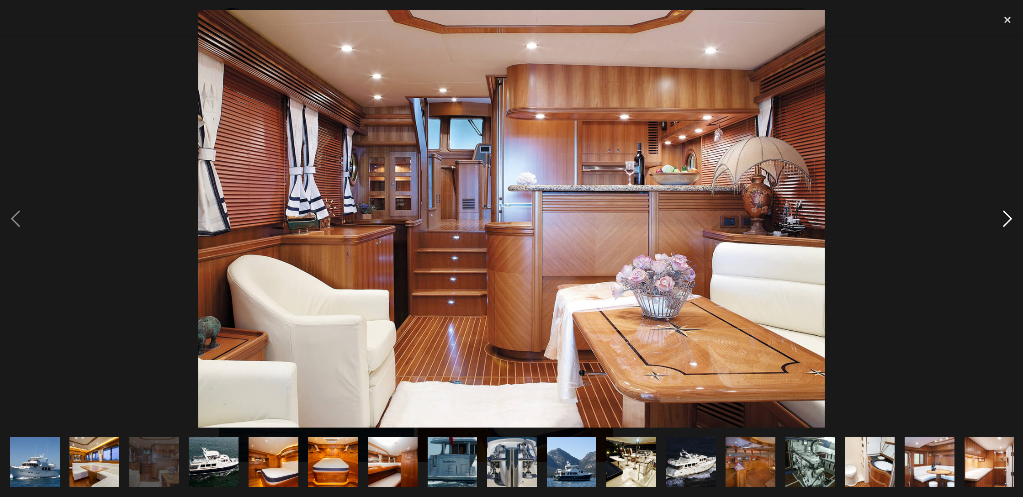
click at [1011, 221] on div "next image" at bounding box center [1007, 219] width 31 height 418
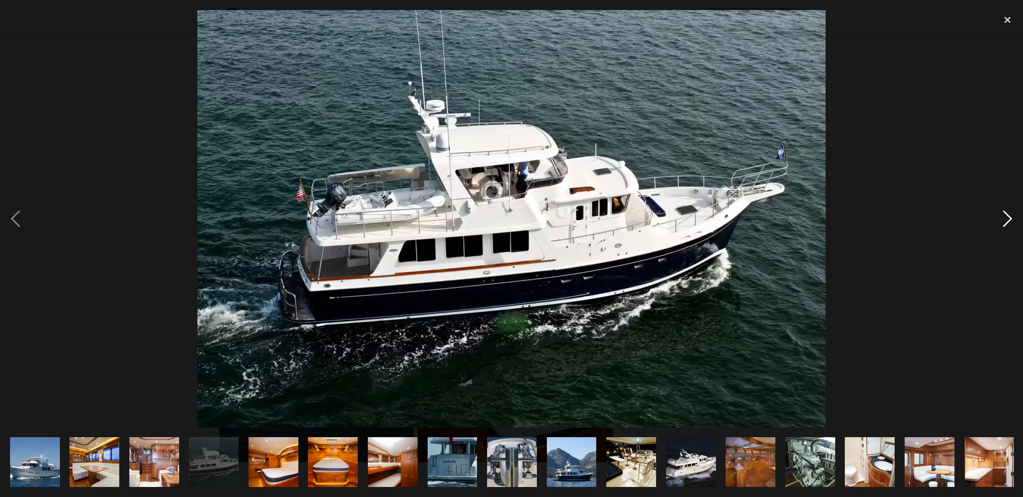
click at [1011, 221] on div "next image" at bounding box center [1007, 219] width 31 height 418
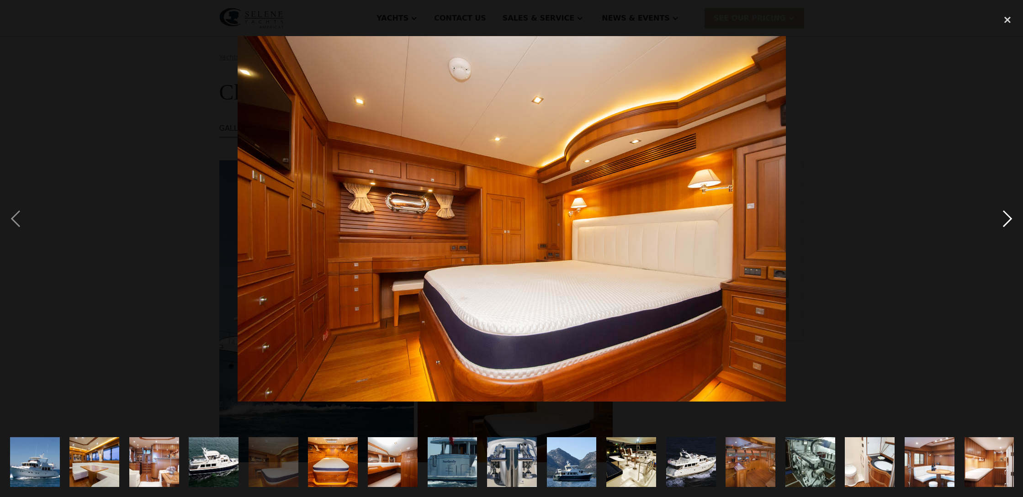
click at [1011, 221] on div "next image" at bounding box center [1007, 219] width 31 height 418
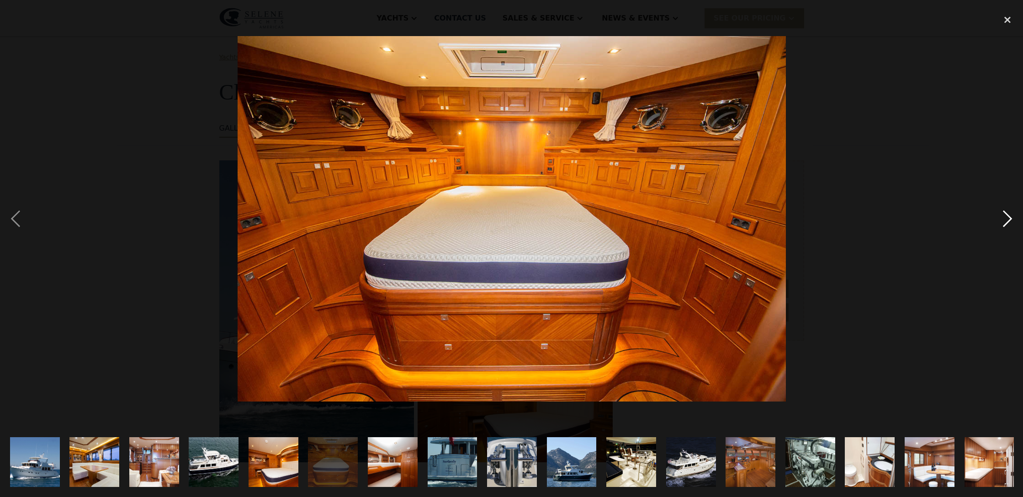
click at [1011, 221] on div "next image" at bounding box center [1007, 219] width 31 height 418
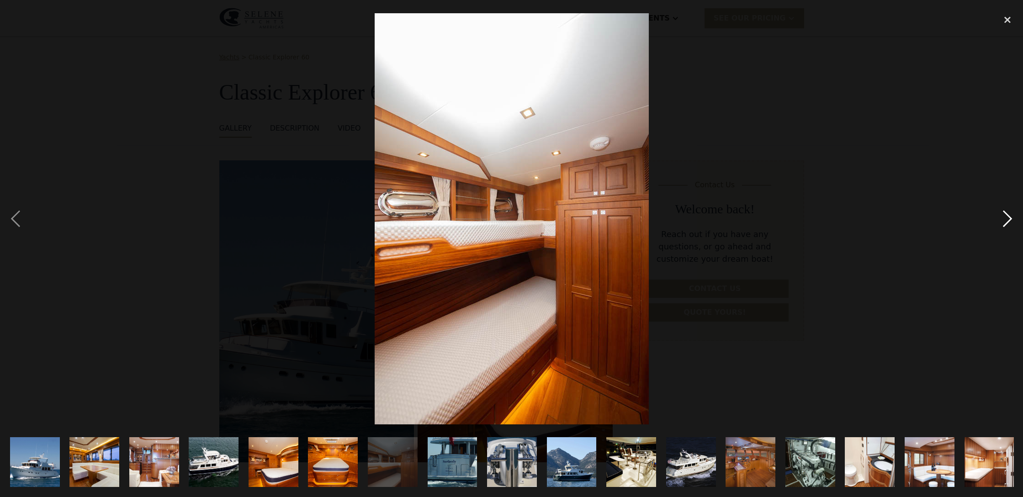
click at [1011, 221] on div "next image" at bounding box center [1007, 219] width 31 height 418
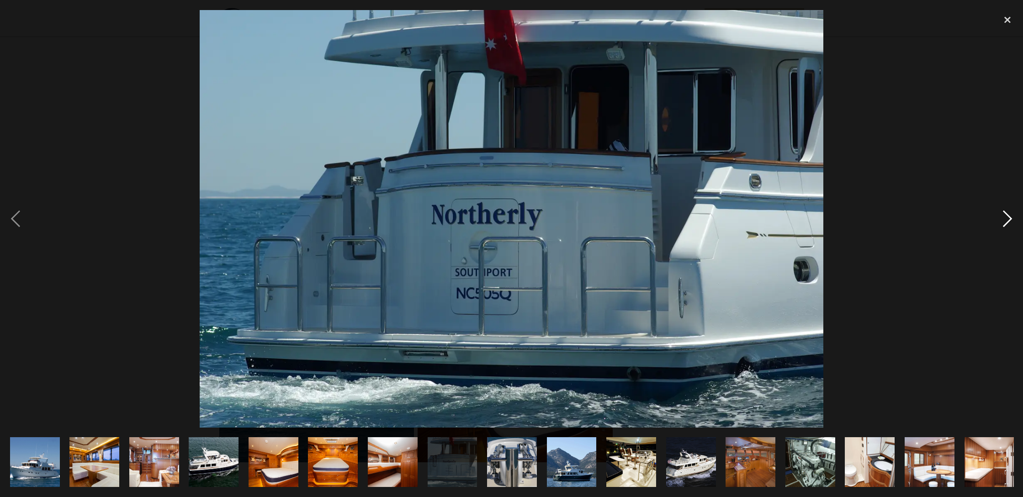
click at [1011, 221] on div "next image" at bounding box center [1007, 219] width 31 height 418
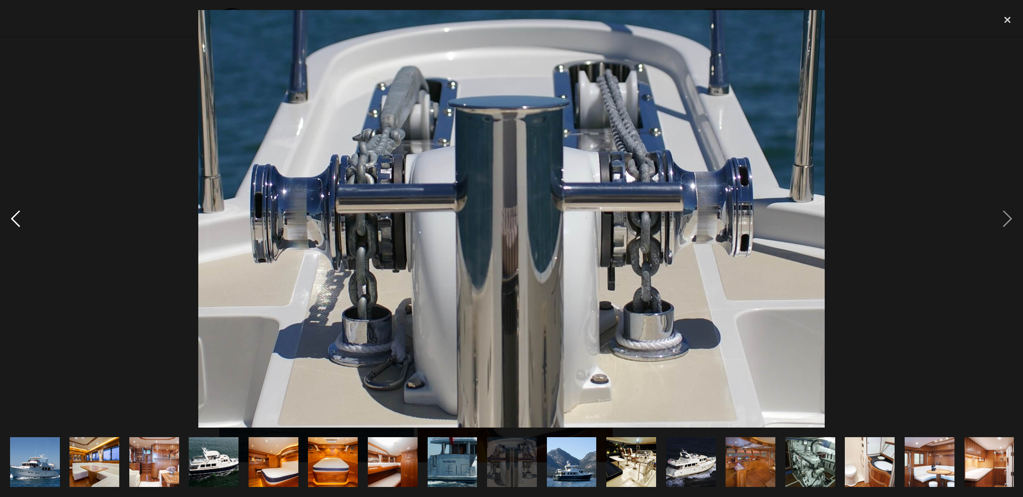
drag, startPoint x: 14, startPoint y: 225, endPoint x: 20, endPoint y: 224, distance: 6.0
click at [14, 225] on div "previous image" at bounding box center [15, 219] width 31 height 418
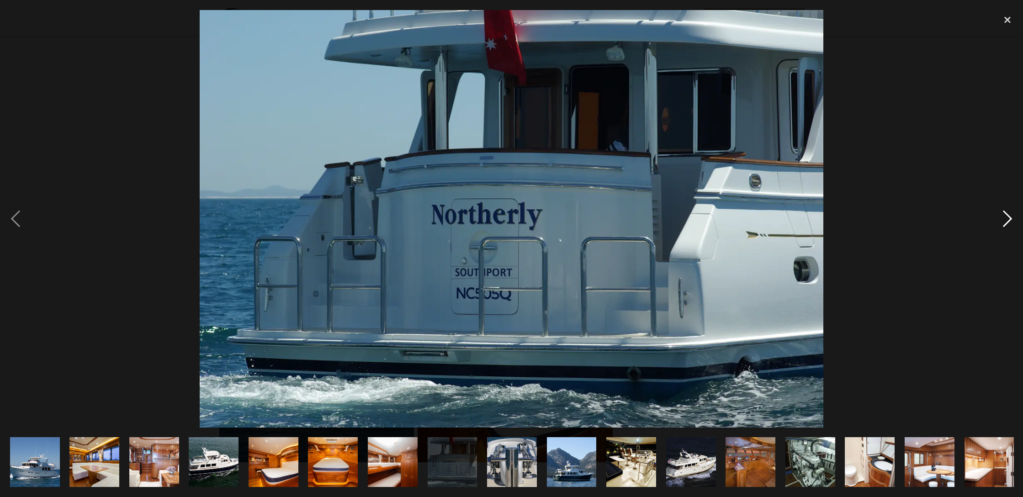
click at [1005, 223] on div "next image" at bounding box center [1007, 219] width 31 height 418
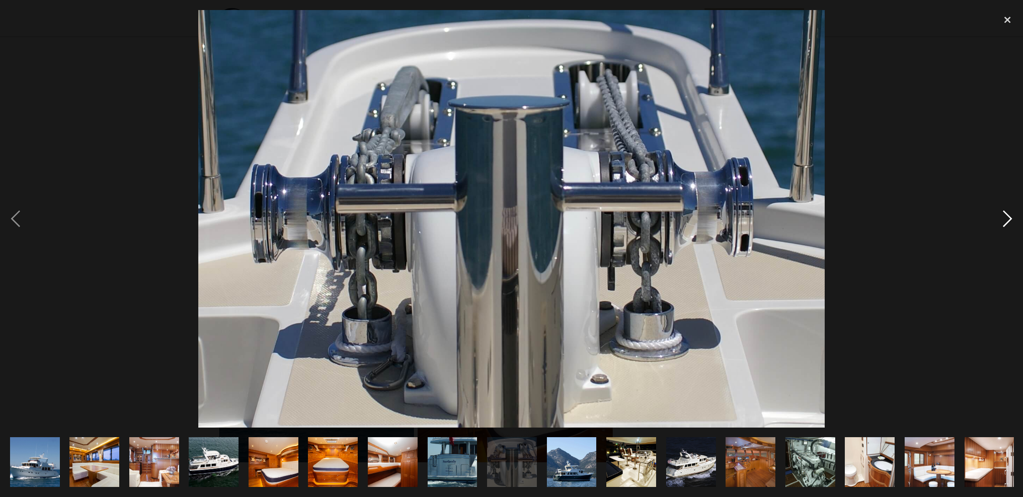
click at [1005, 223] on div "next image" at bounding box center [1007, 219] width 31 height 418
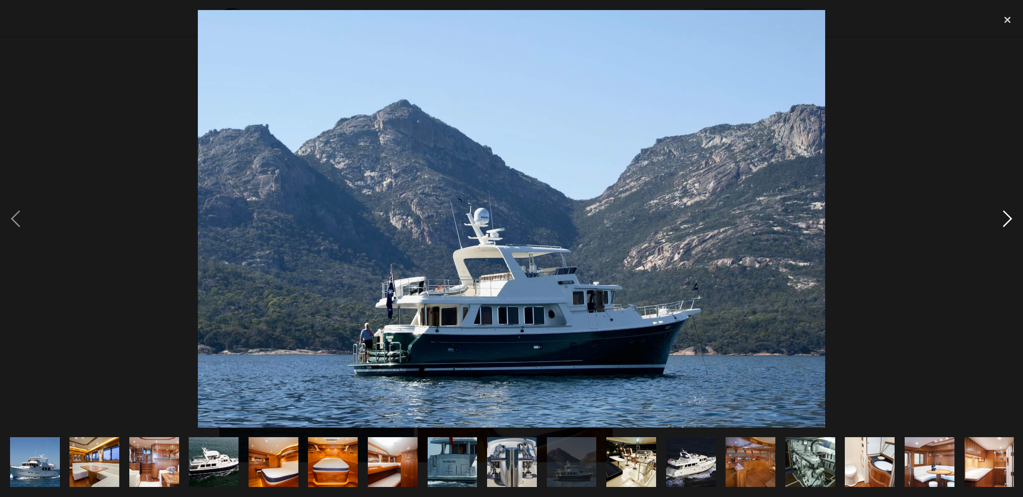
click at [1005, 223] on div "next image" at bounding box center [1007, 219] width 31 height 418
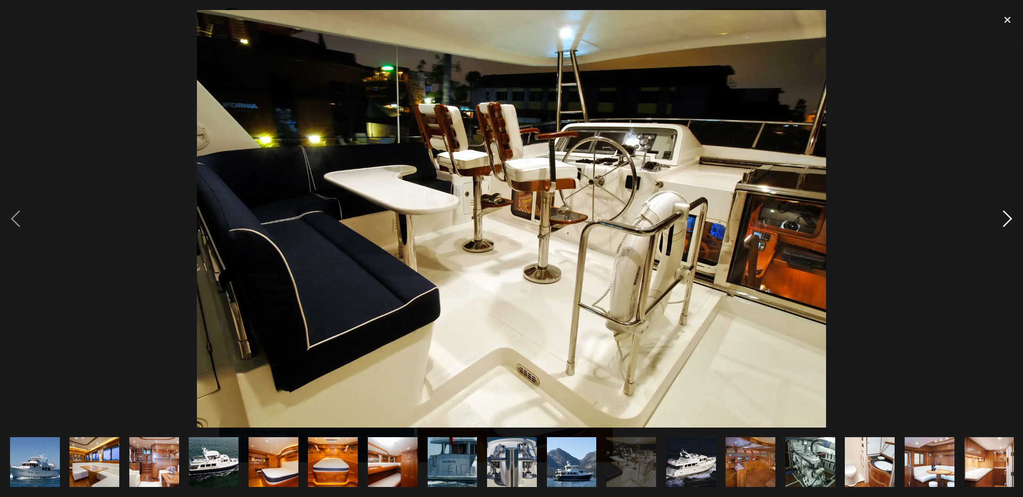
click at [1005, 223] on div "next image" at bounding box center [1007, 219] width 31 height 418
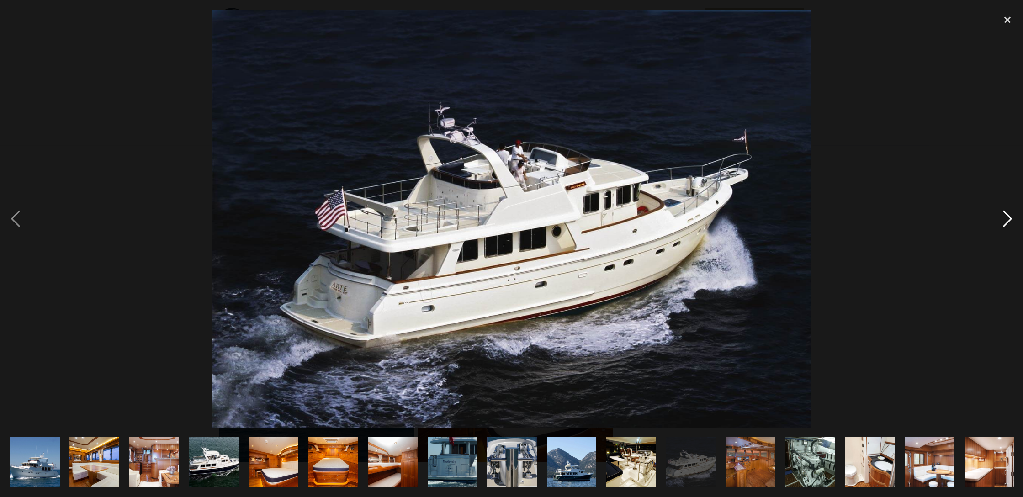
click at [1005, 223] on div "next image" at bounding box center [1007, 219] width 31 height 418
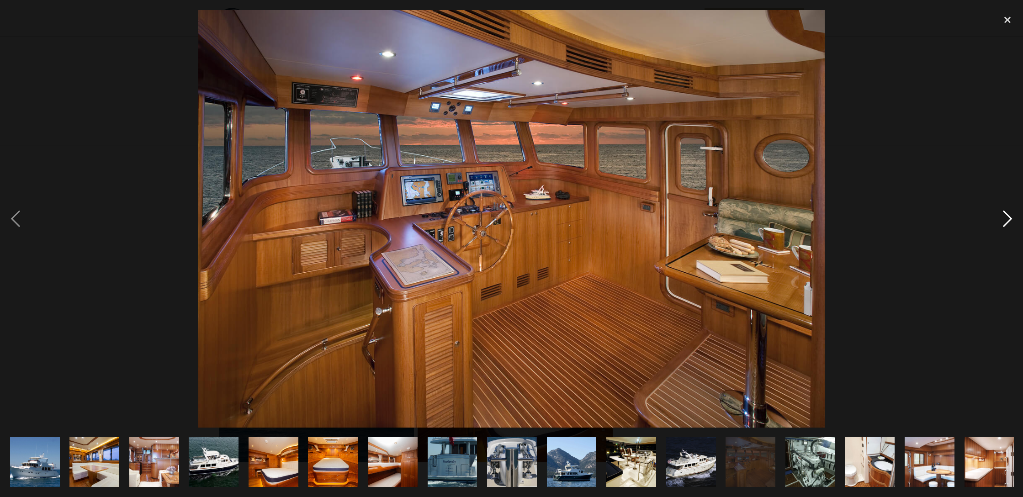
click at [1005, 223] on div "next image" at bounding box center [1007, 219] width 31 height 418
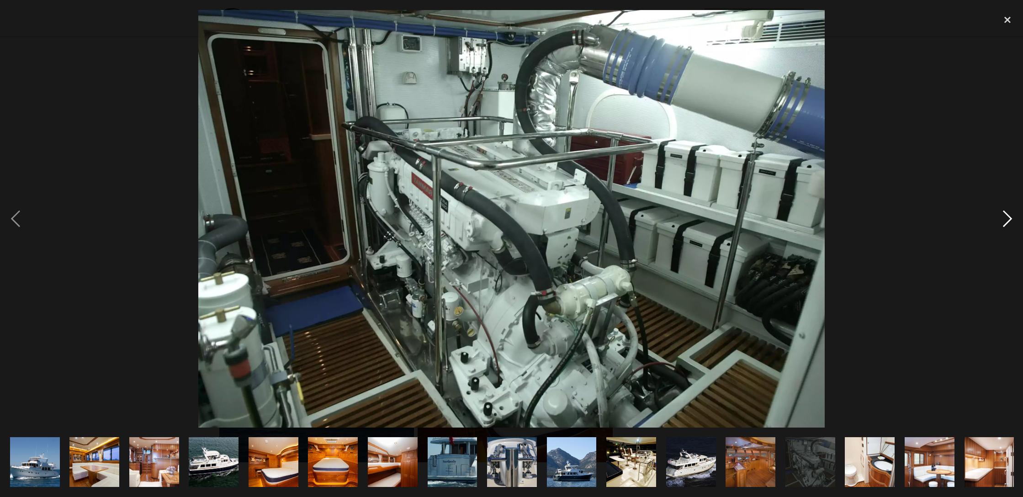
click at [1005, 223] on div "next image" at bounding box center [1007, 219] width 31 height 418
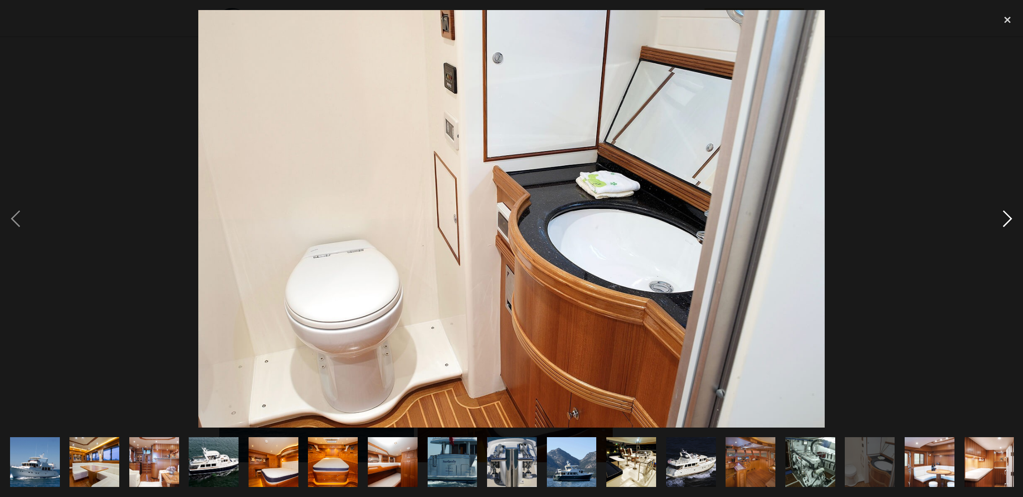
click at [1005, 223] on div "next image" at bounding box center [1007, 219] width 31 height 418
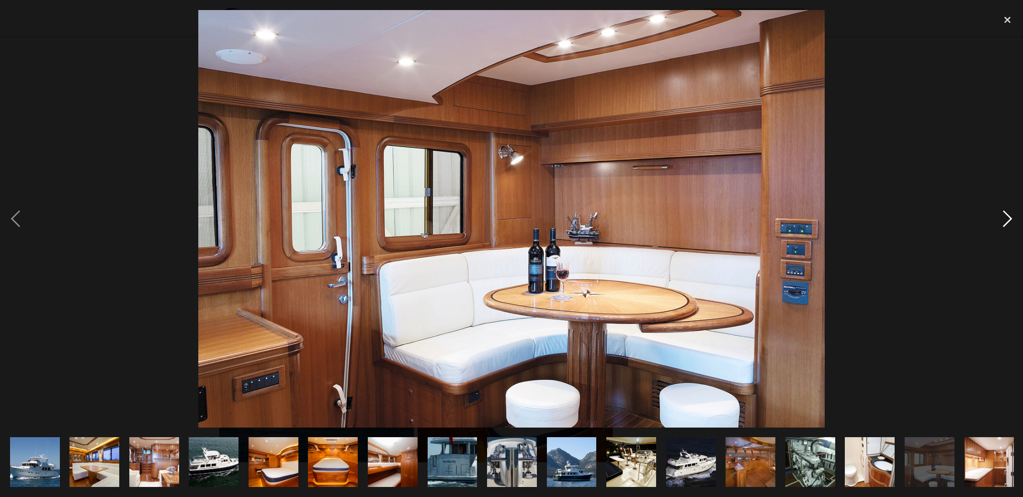
click at [1005, 223] on div "next image" at bounding box center [1007, 219] width 31 height 418
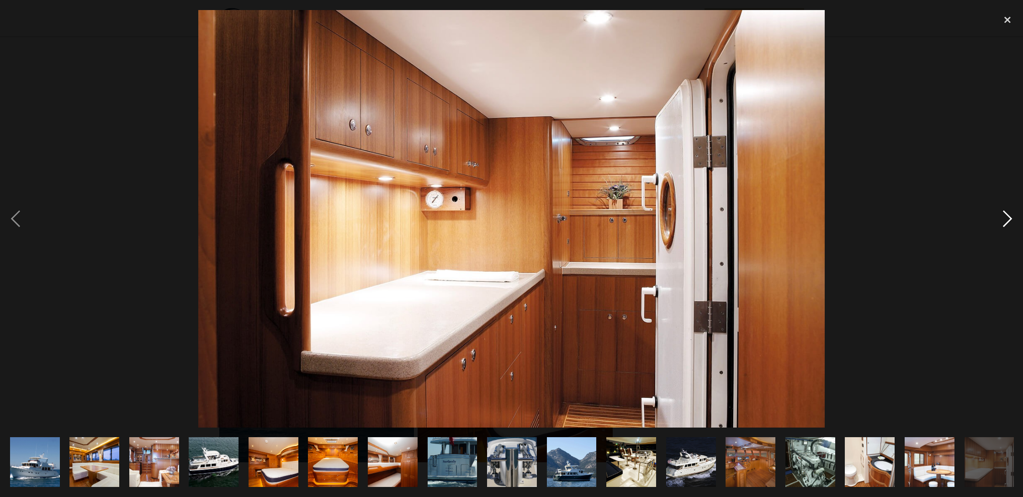
click at [1005, 223] on div "next image" at bounding box center [1007, 219] width 31 height 418
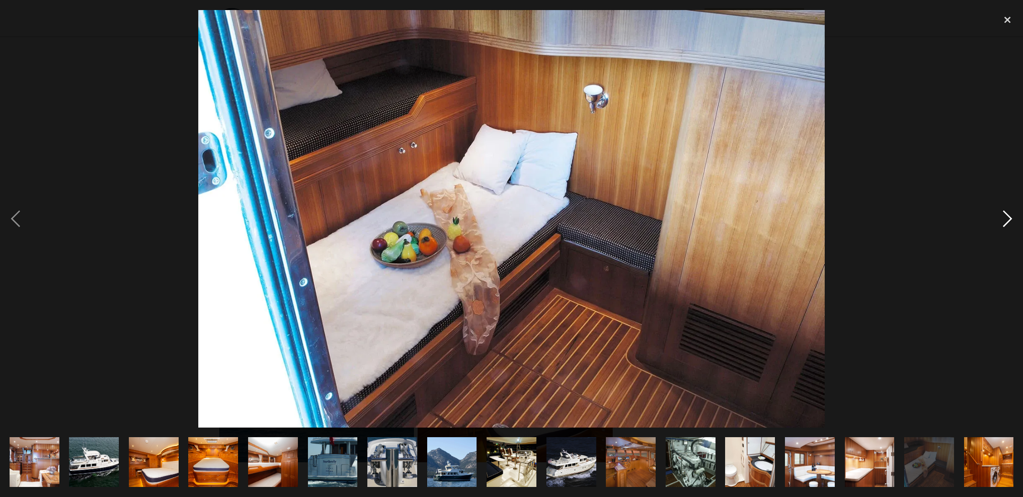
scroll to position [0, 120]
click at [20, 219] on div "previous image" at bounding box center [15, 219] width 31 height 418
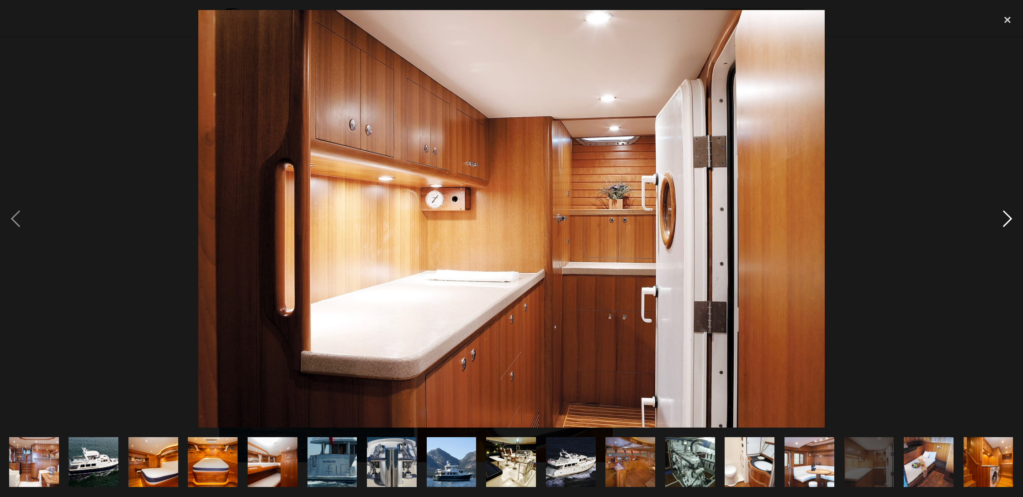
click at [1006, 220] on div "next image" at bounding box center [1007, 219] width 31 height 418
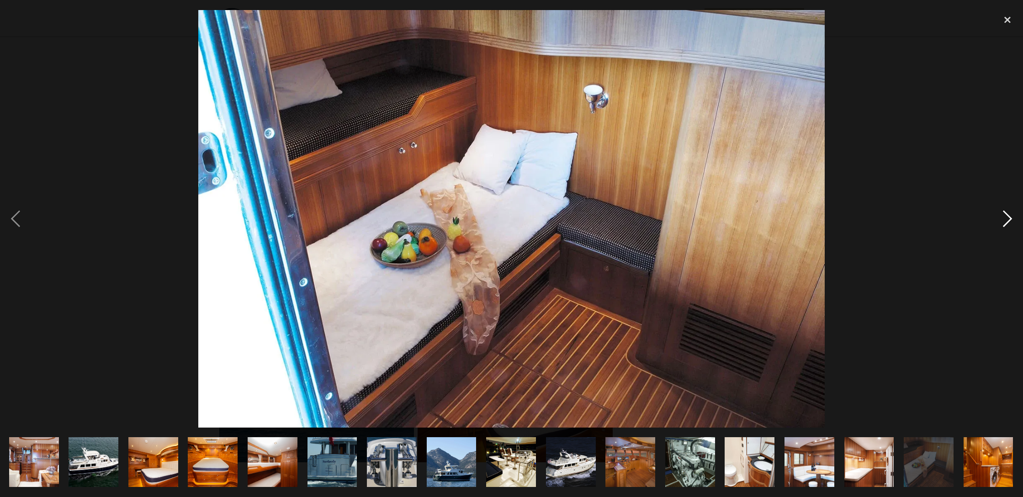
click at [1010, 220] on div "next image" at bounding box center [1007, 219] width 31 height 418
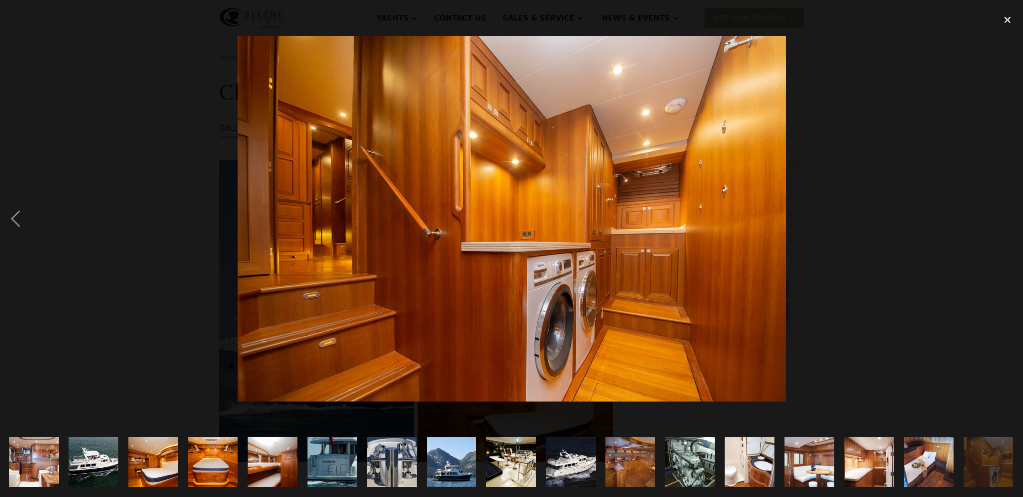
click at [1010, 220] on div "next image" at bounding box center [1007, 219] width 31 height 418
click at [18, 223] on div "previous image" at bounding box center [15, 219] width 31 height 418
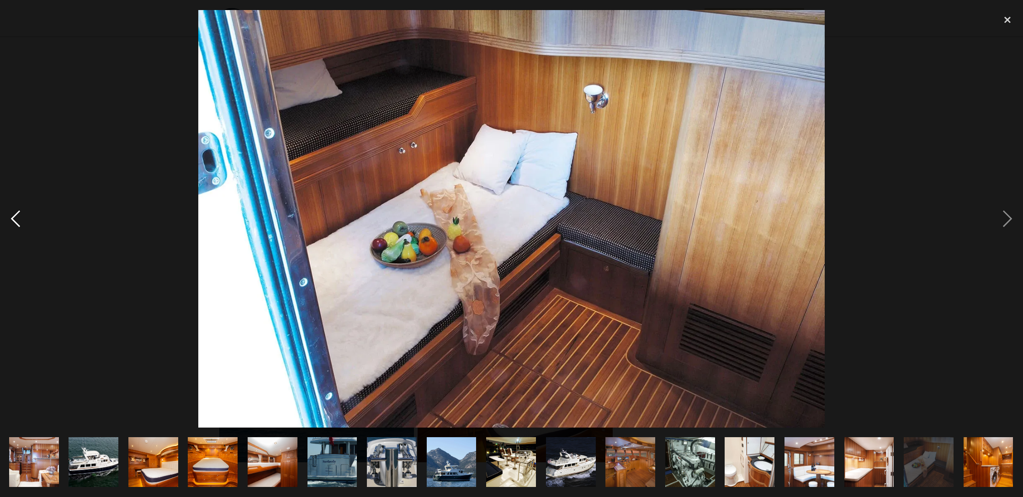
click at [18, 223] on div "previous image" at bounding box center [15, 219] width 31 height 418
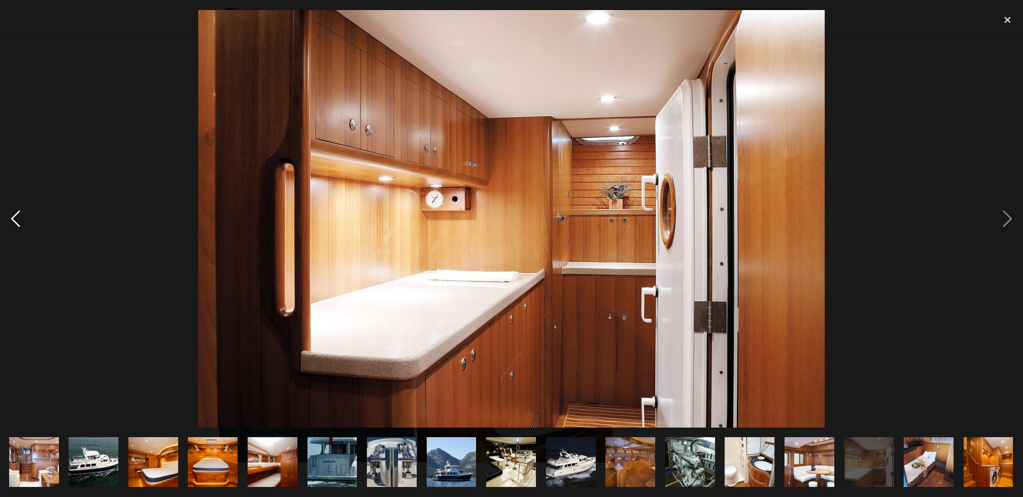
click at [18, 223] on div "previous image" at bounding box center [15, 219] width 31 height 418
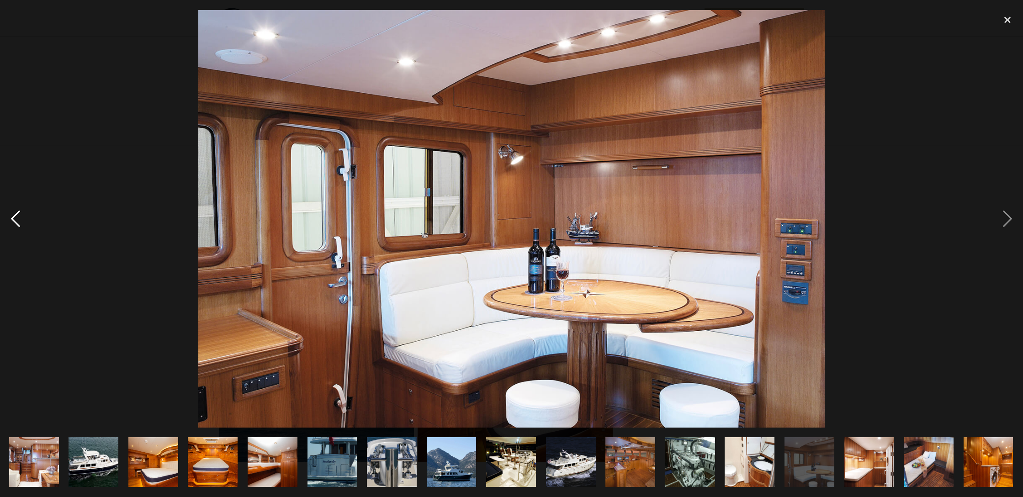
click at [18, 223] on div "previous image" at bounding box center [15, 219] width 31 height 418
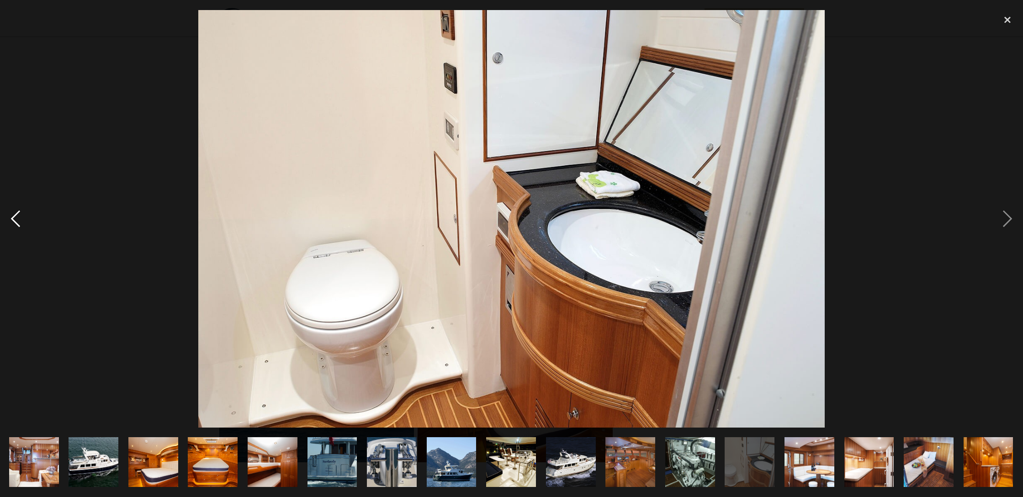
click at [18, 223] on div "previous image" at bounding box center [15, 219] width 31 height 418
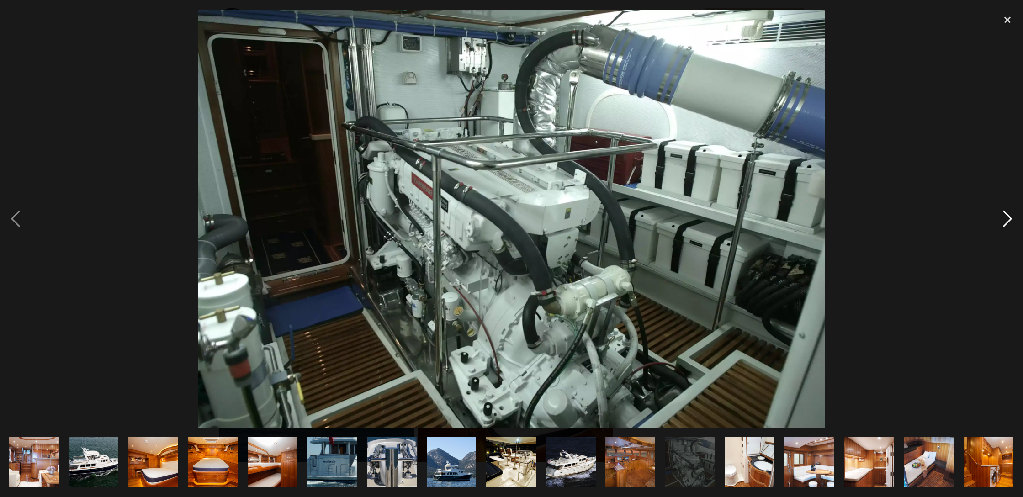
click at [1006, 226] on div "next image" at bounding box center [1007, 219] width 31 height 418
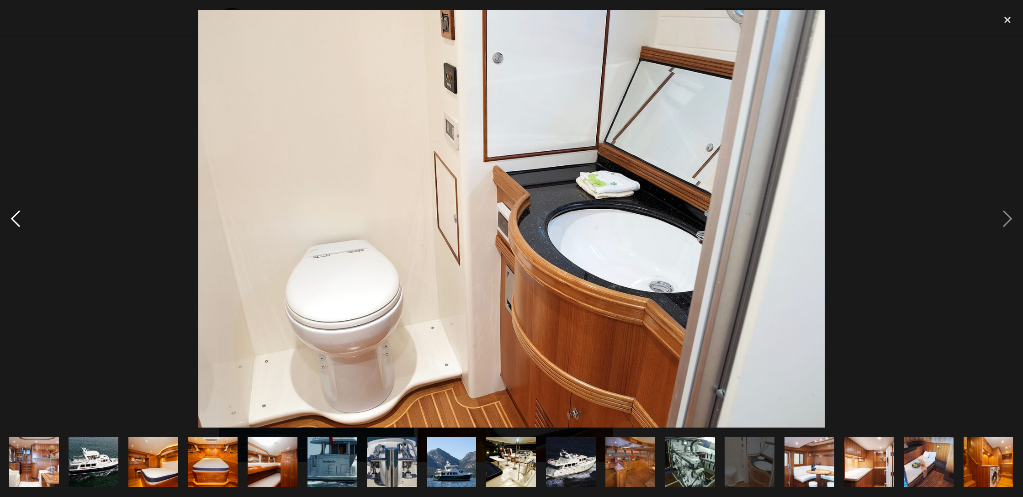
click at [14, 216] on div "previous image" at bounding box center [15, 219] width 31 height 418
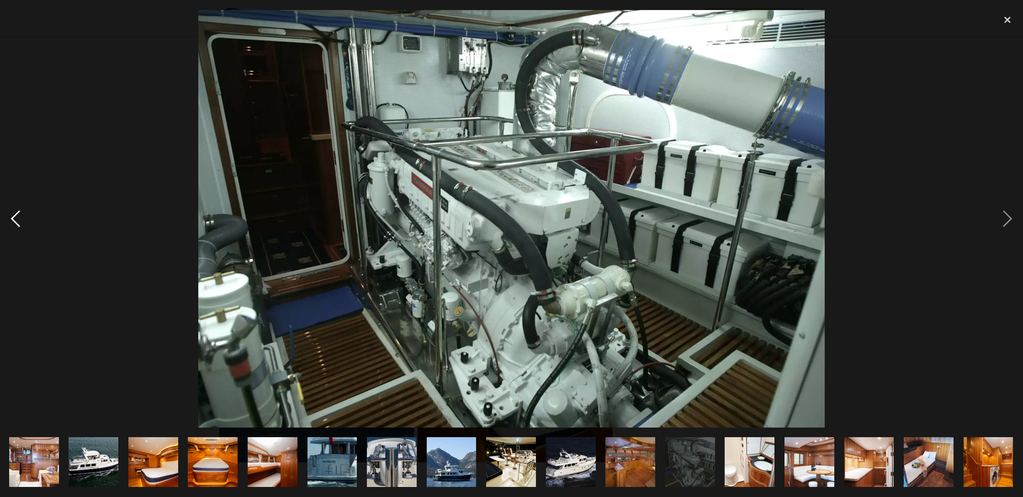
click at [14, 216] on div "previous image" at bounding box center [15, 219] width 31 height 418
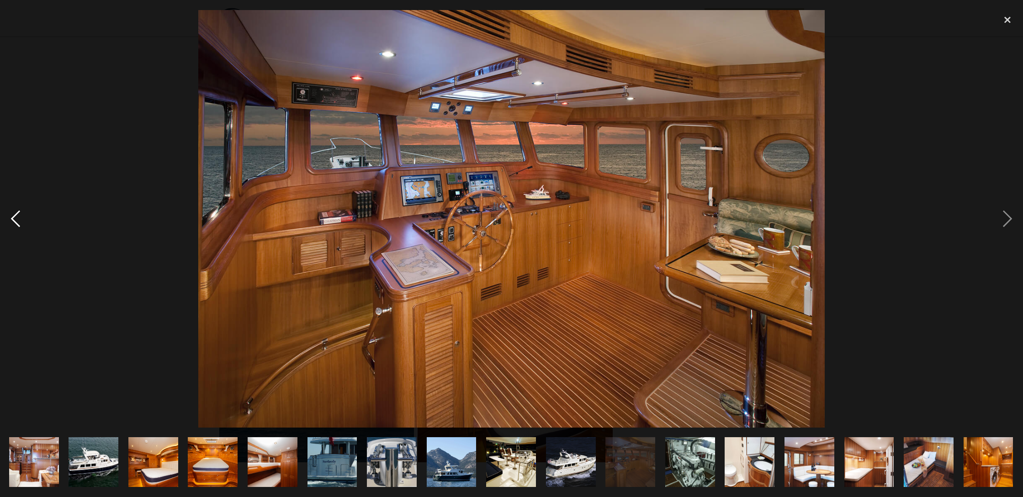
click at [14, 216] on div "previous image" at bounding box center [15, 219] width 31 height 418
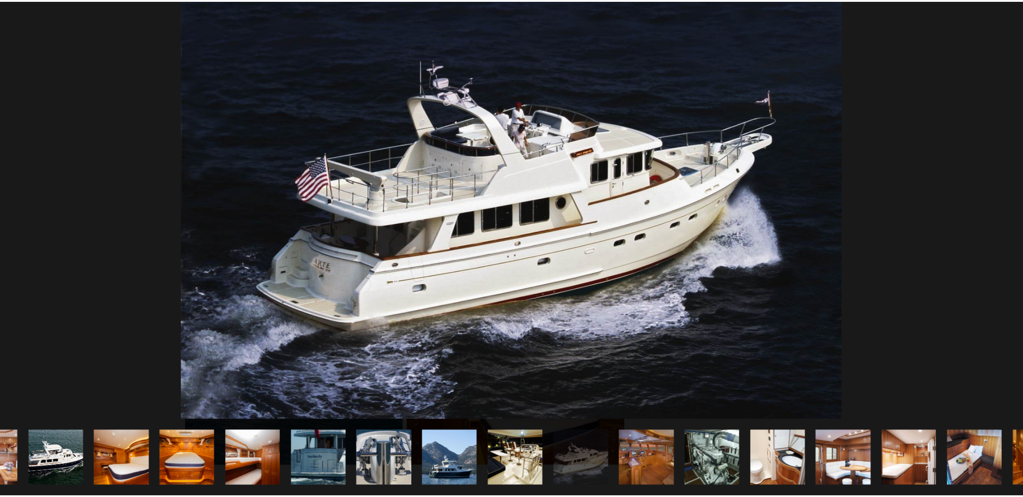
scroll to position [52, 0]
